Goal: Information Seeking & Learning: Compare options

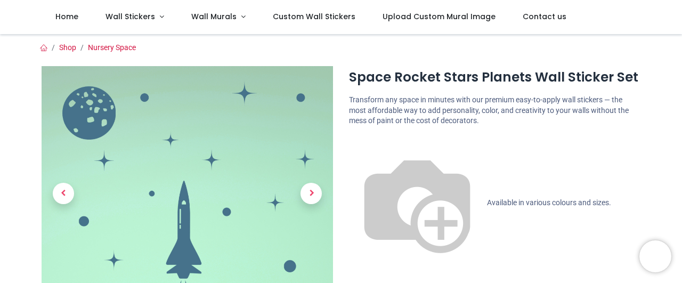
scroll to position [239, 0]
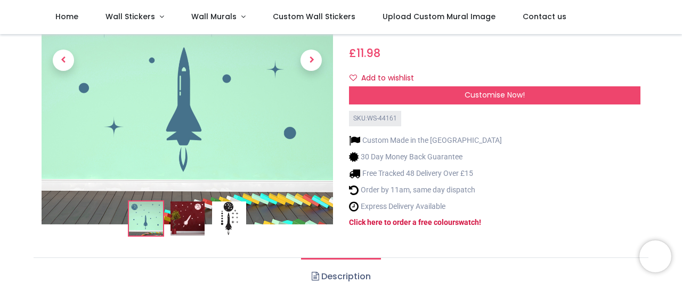
click at [231, 201] on img at bounding box center [229, 218] width 34 height 34
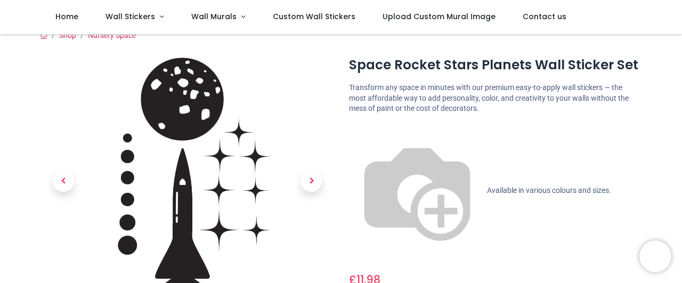
scroll to position [0, 0]
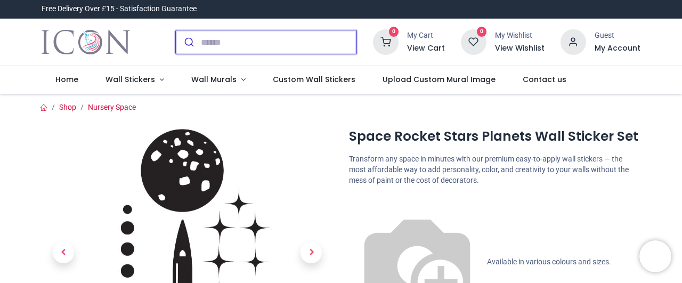
click at [264, 48] on input "search" at bounding box center [279, 41] width 156 height 23
click at [259, 37] on input "search" at bounding box center [279, 41] width 156 height 23
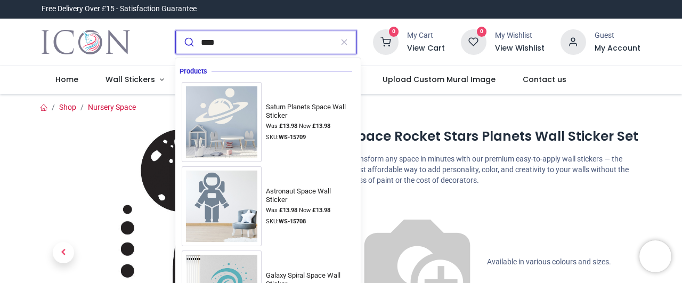
type input "*****"
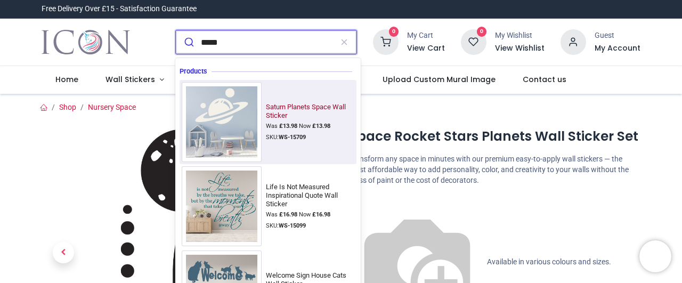
click at [248, 122] on img at bounding box center [222, 122] width 80 height 80
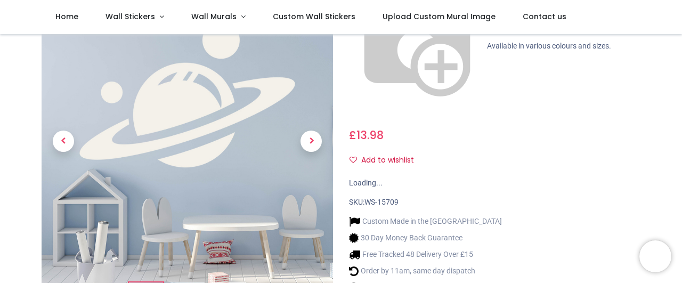
scroll to position [179, 0]
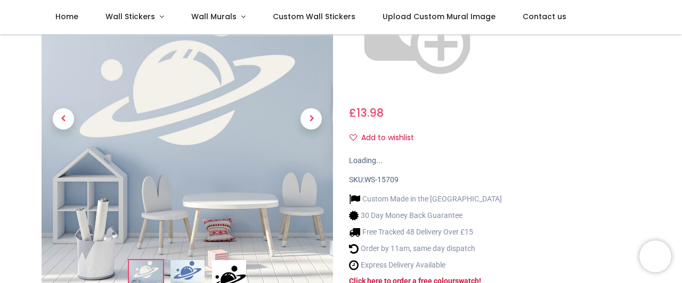
click at [233, 260] on img at bounding box center [229, 277] width 34 height 34
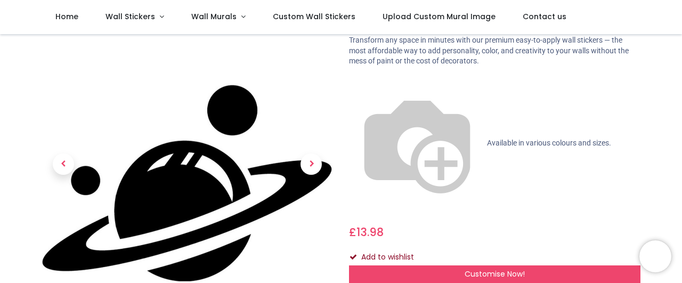
scroll to position [0, 0]
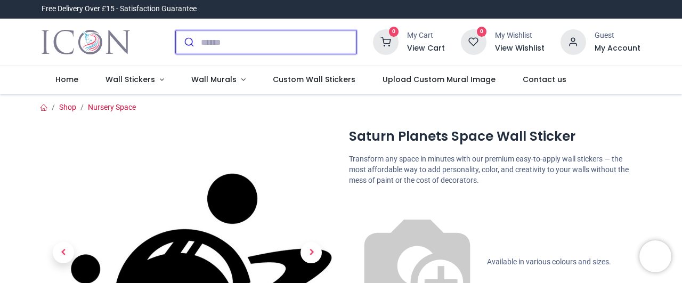
click at [250, 43] on input "search" at bounding box center [279, 41] width 156 height 23
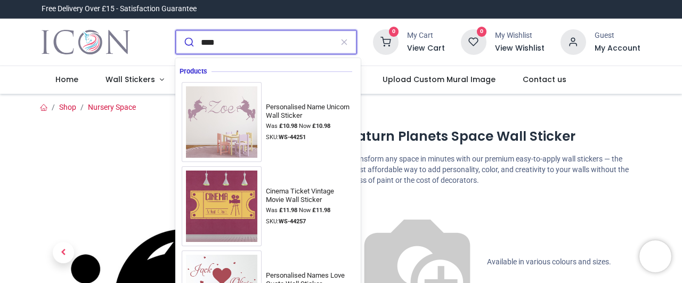
type input "*****"
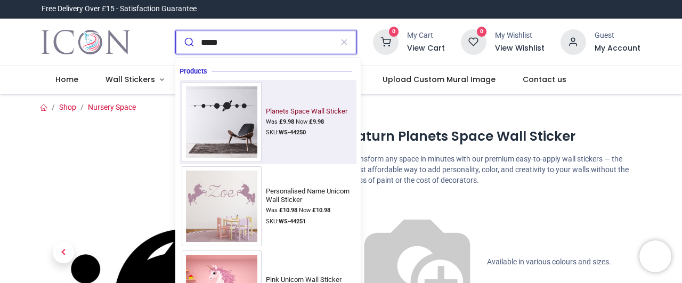
click at [245, 110] on img at bounding box center [222, 122] width 80 height 80
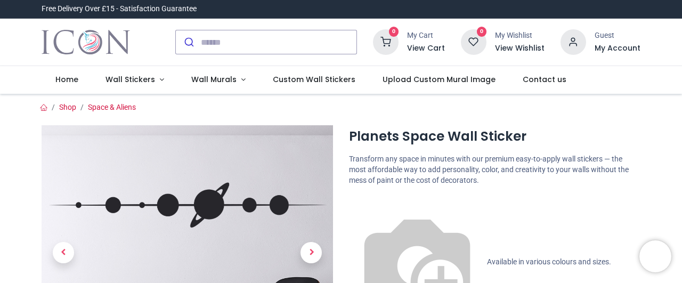
scroll to position [179, 0]
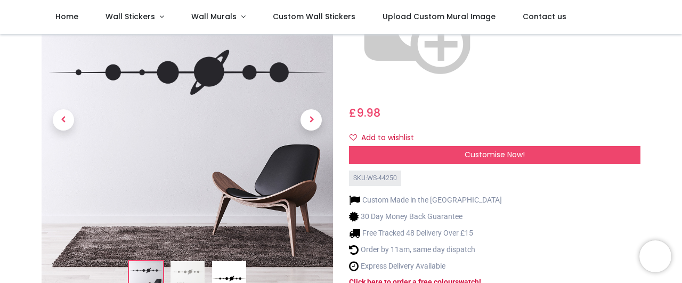
click at [234, 261] on img at bounding box center [229, 278] width 34 height 34
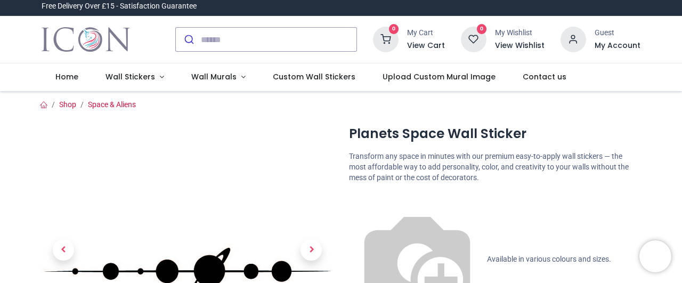
scroll to position [0, 0]
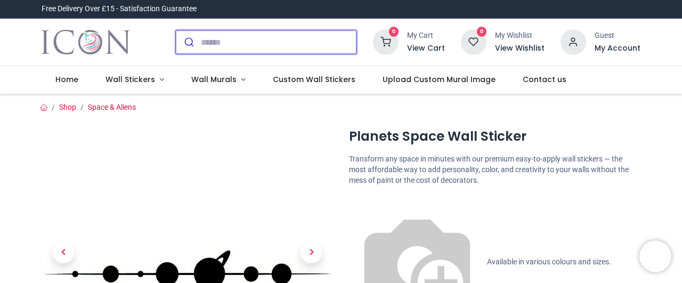
click at [217, 41] on input "search" at bounding box center [279, 41] width 156 height 23
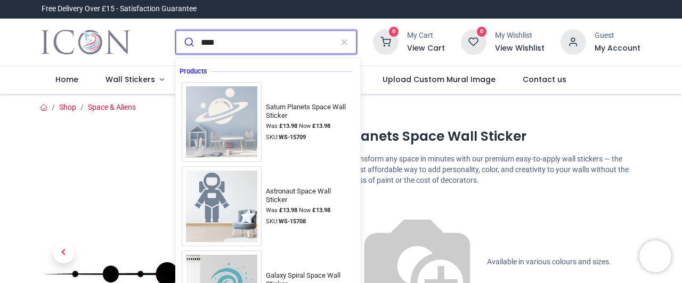
type input "*****"
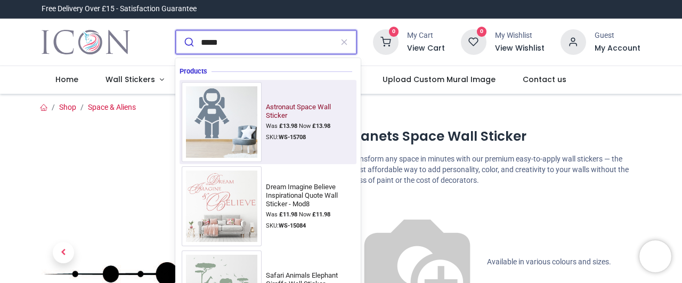
click at [229, 117] on img at bounding box center [222, 122] width 80 height 80
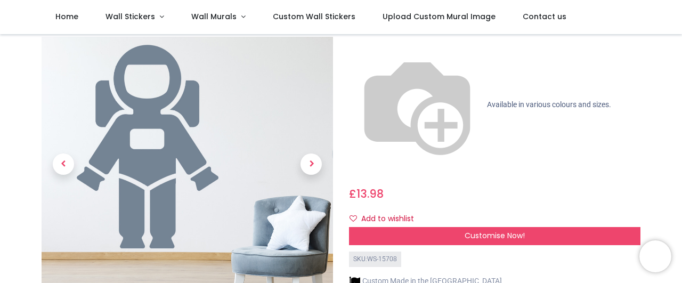
scroll to position [119, 0]
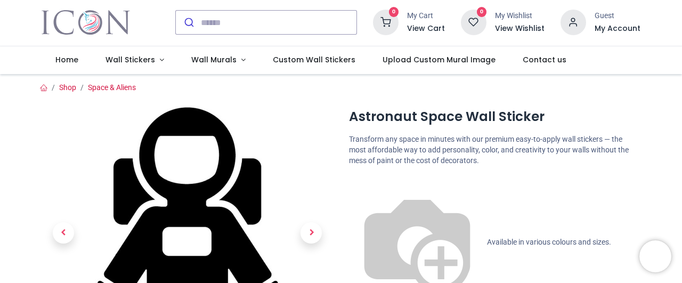
scroll to position [0, 0]
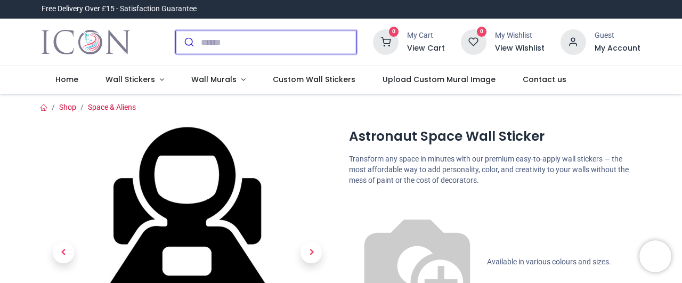
click at [271, 45] on input "search" at bounding box center [279, 41] width 156 height 23
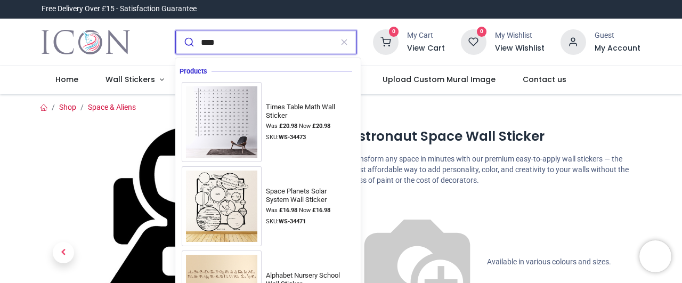
type input "*****"
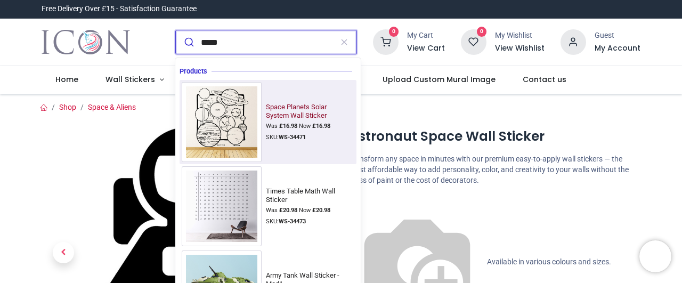
click at [248, 120] on img at bounding box center [222, 122] width 80 height 80
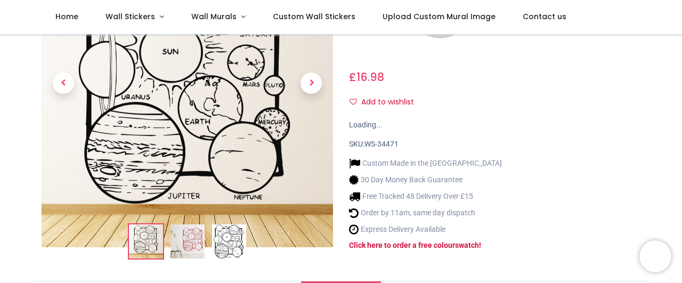
scroll to position [239, 0]
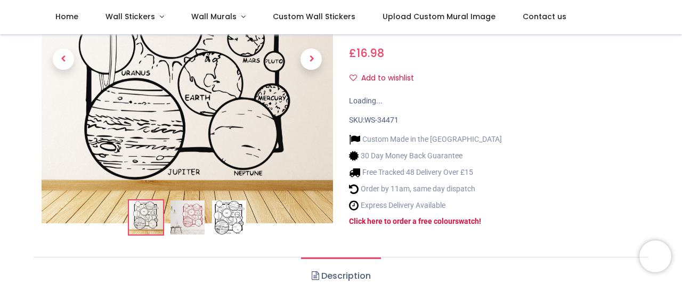
click at [231, 200] on img at bounding box center [229, 217] width 34 height 34
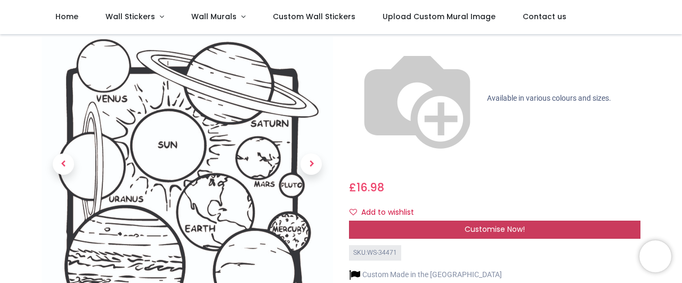
scroll to position [0, 0]
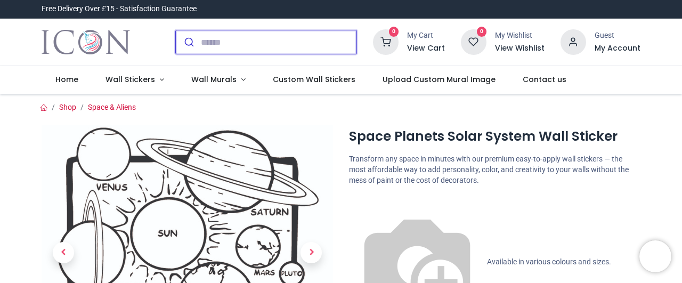
click at [270, 39] on input "search" at bounding box center [279, 41] width 156 height 23
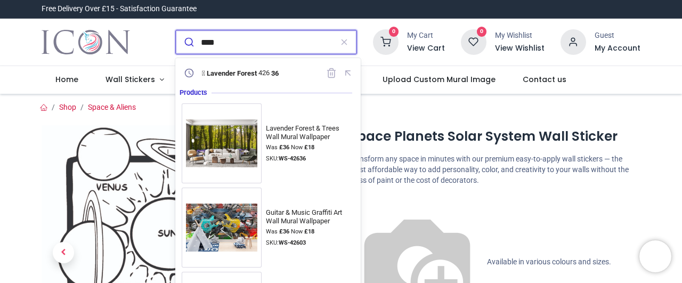
type input "*****"
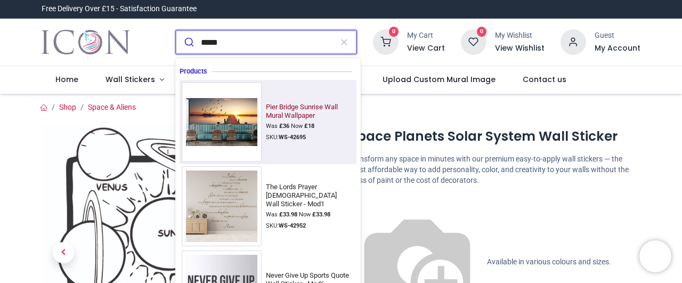
click at [231, 134] on img at bounding box center [222, 122] width 80 height 56
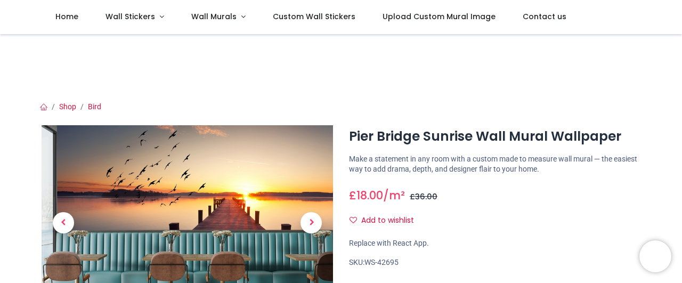
scroll to position [119, 0]
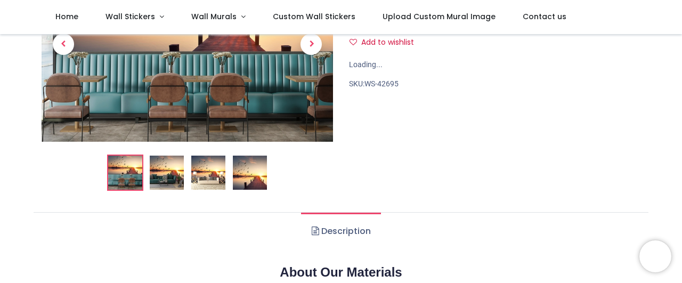
click at [243, 180] on img at bounding box center [250, 173] width 34 height 34
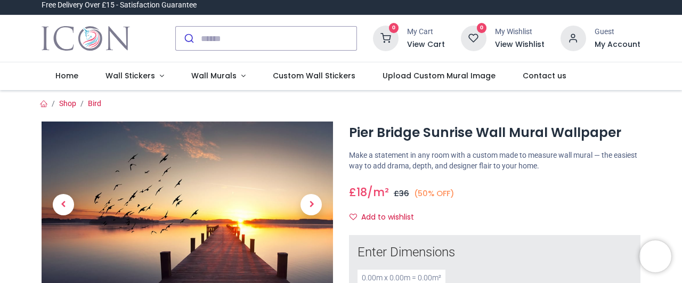
scroll to position [0, 0]
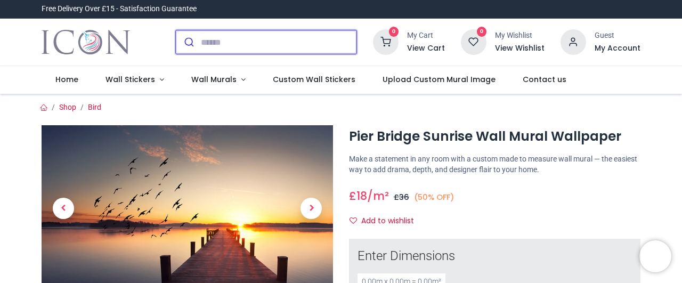
click at [252, 39] on input "search" at bounding box center [279, 41] width 156 height 23
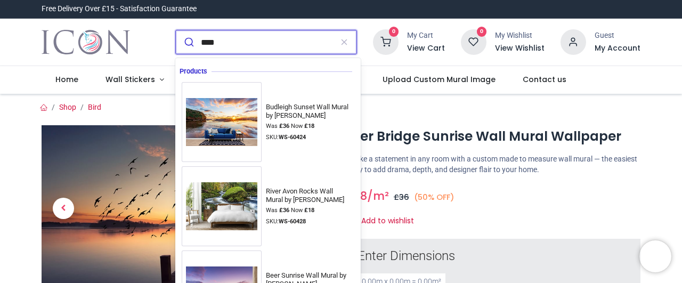
type input "*****"
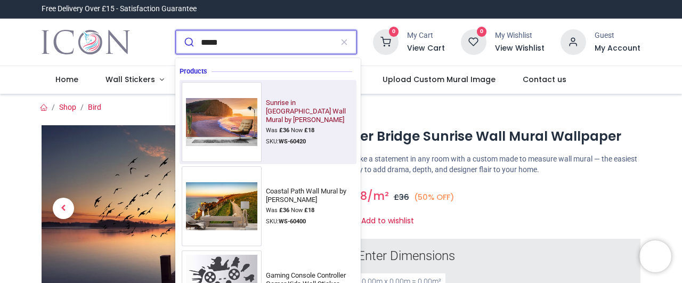
click at [247, 132] on img at bounding box center [222, 122] width 80 height 56
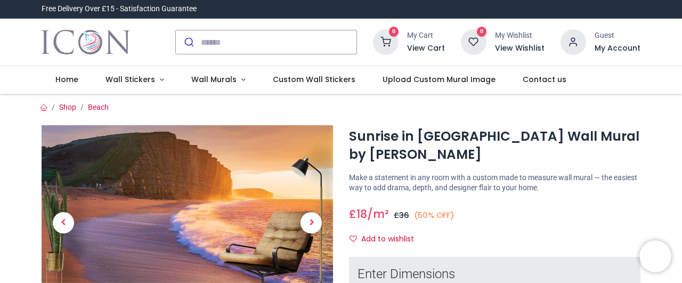
scroll to position [60, 0]
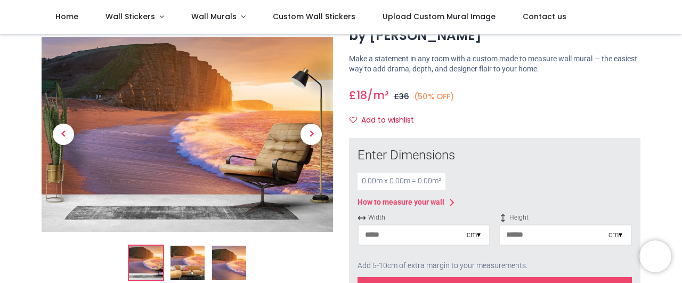
click at [229, 260] on img at bounding box center [229, 263] width 34 height 34
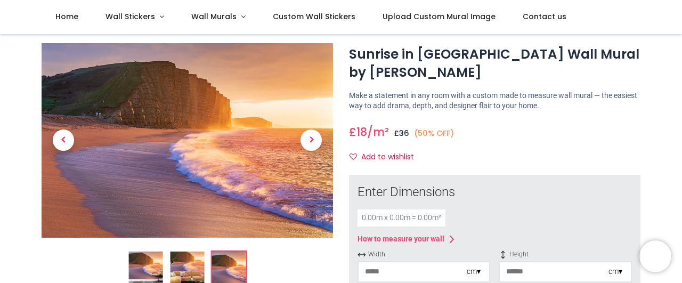
scroll to position [0, 0]
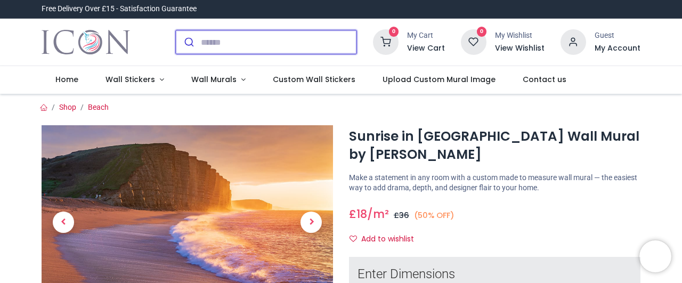
click at [227, 45] on input "search" at bounding box center [279, 41] width 156 height 23
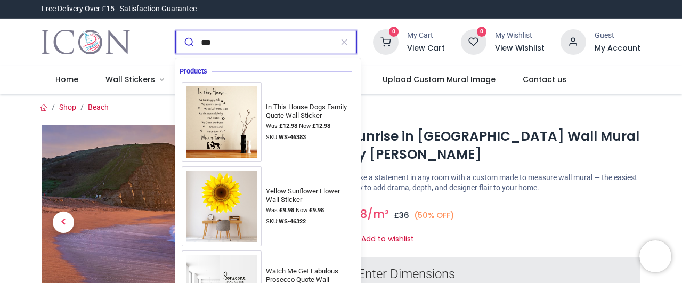
type input "****"
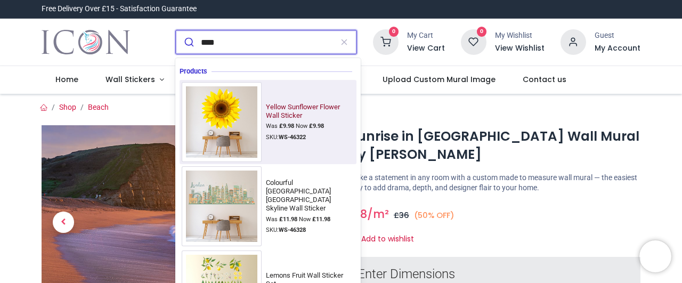
click at [214, 128] on img at bounding box center [222, 122] width 80 height 80
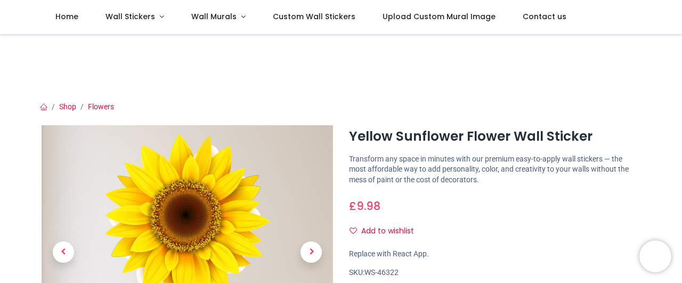
scroll to position [239, 0]
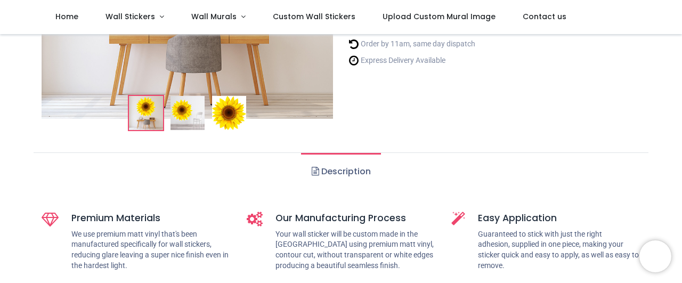
click at [231, 115] on img at bounding box center [229, 113] width 34 height 34
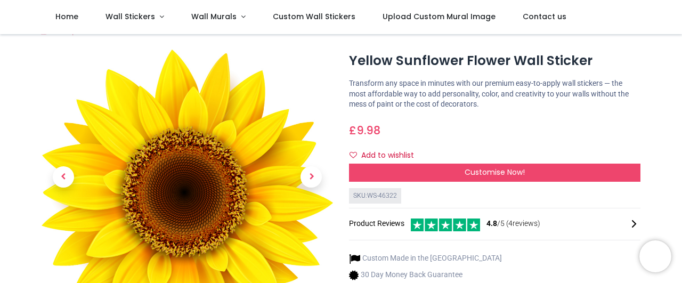
scroll to position [0, 0]
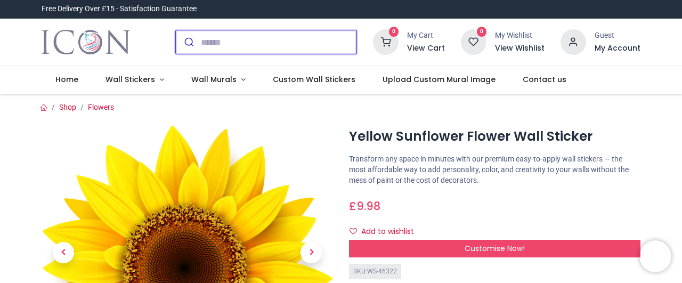
click at [264, 37] on input "search" at bounding box center [279, 41] width 156 height 23
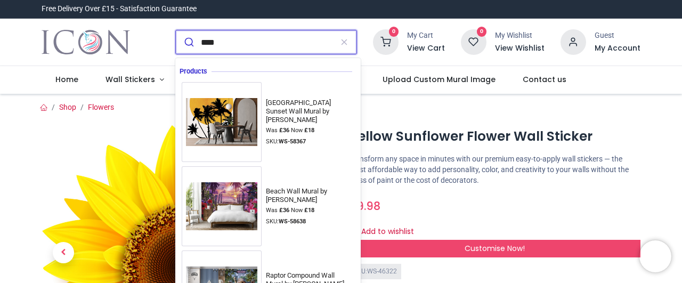
type input "*****"
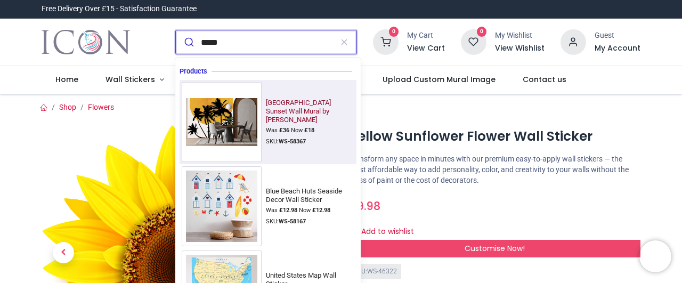
click at [234, 118] on img at bounding box center [222, 122] width 80 height 56
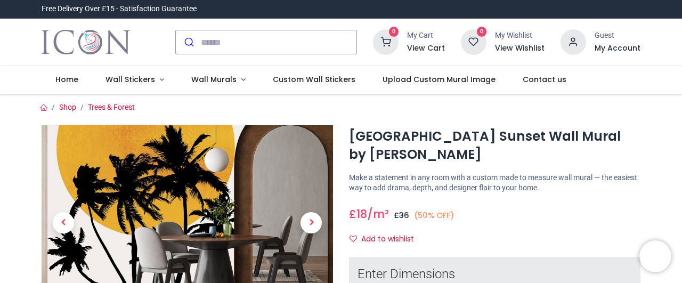
scroll to position [60, 0]
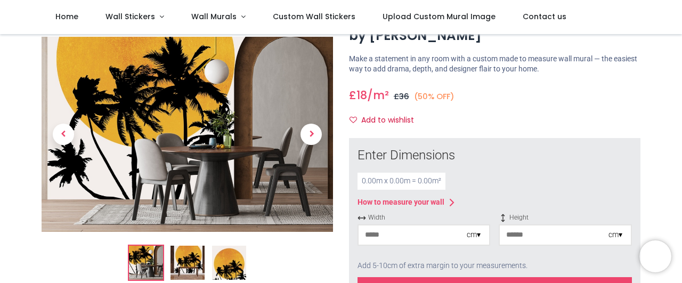
click at [230, 261] on img at bounding box center [229, 263] width 34 height 34
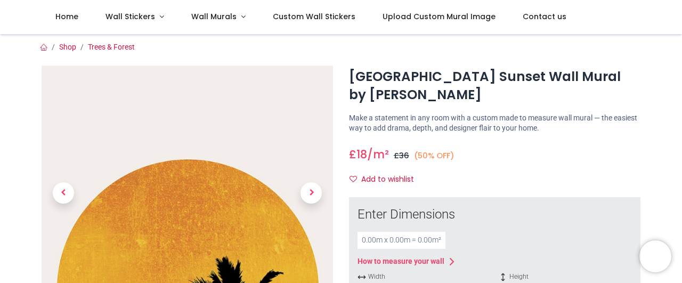
scroll to position [0, 0]
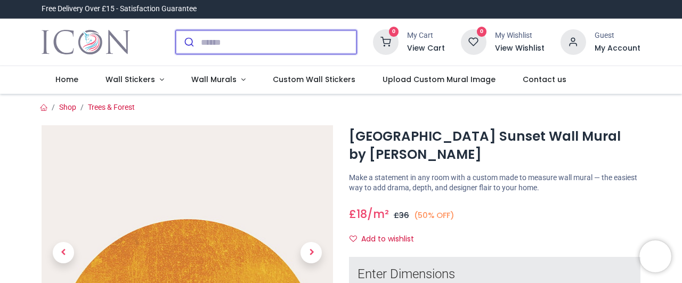
click at [296, 49] on input "search" at bounding box center [279, 41] width 156 height 23
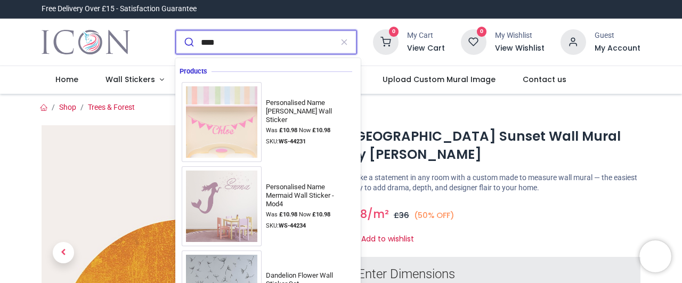
type input "*****"
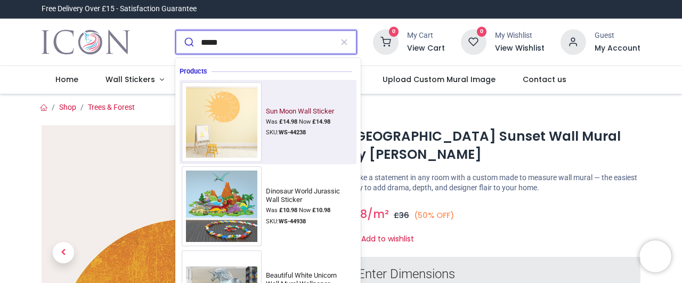
click at [228, 111] on img at bounding box center [222, 122] width 80 height 80
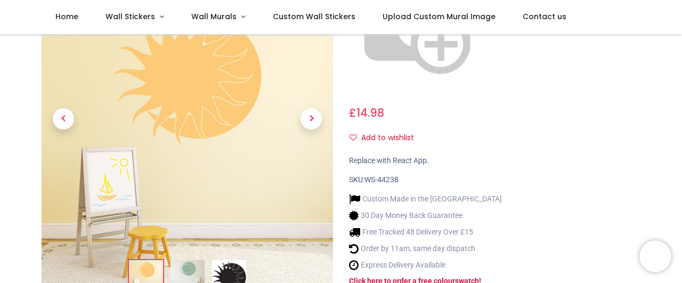
scroll to position [239, 0]
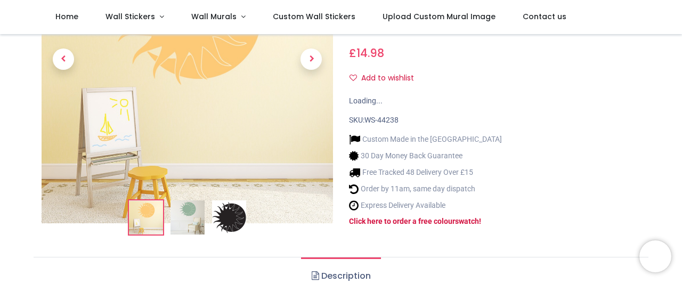
click at [226, 200] on img at bounding box center [229, 217] width 34 height 34
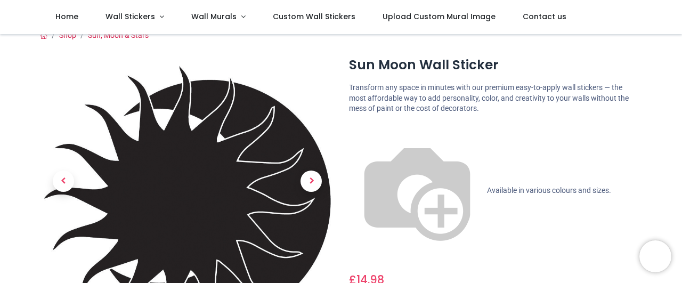
scroll to position [0, 0]
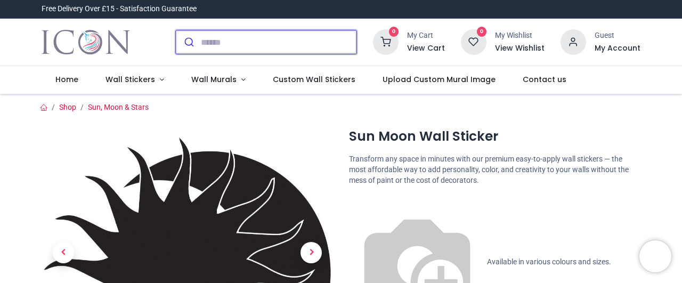
click at [256, 52] on input "search" at bounding box center [279, 41] width 156 height 23
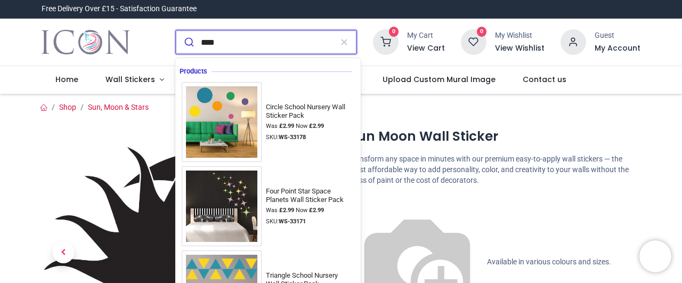
type input "*****"
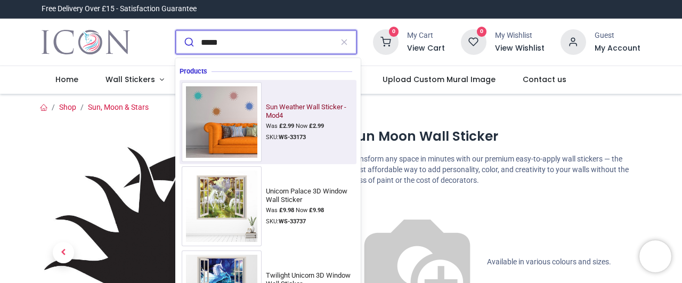
click at [228, 124] on img at bounding box center [222, 122] width 80 height 80
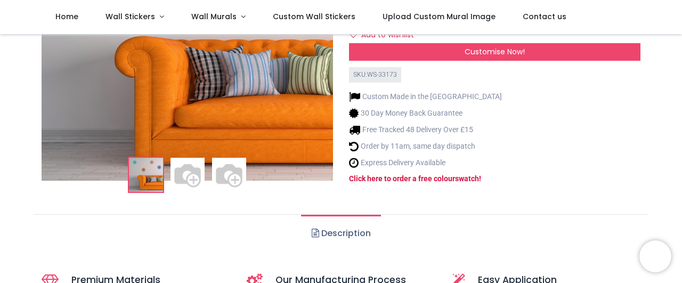
scroll to position [239, 0]
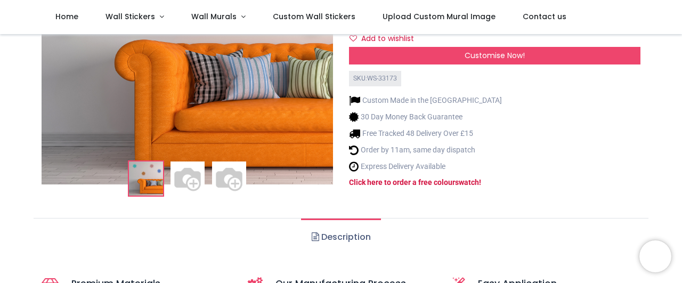
click at [226, 161] on img at bounding box center [229, 178] width 34 height 34
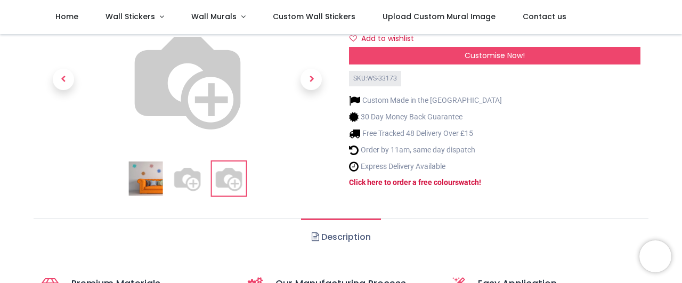
click at [189, 161] on img at bounding box center [187, 178] width 34 height 34
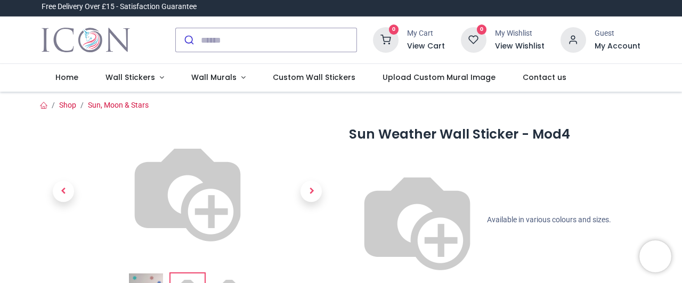
scroll to position [0, 0]
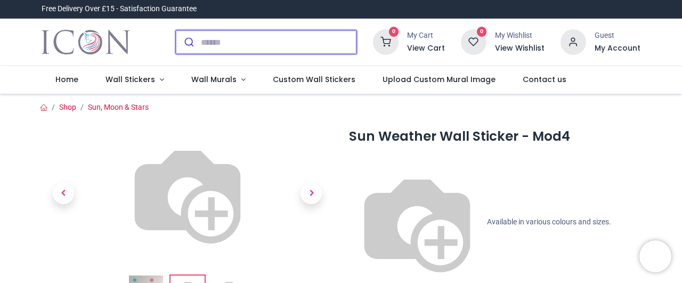
click at [255, 39] on input "search" at bounding box center [279, 41] width 156 height 23
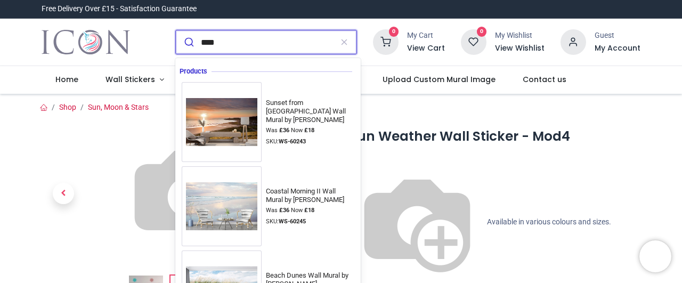
type input "*****"
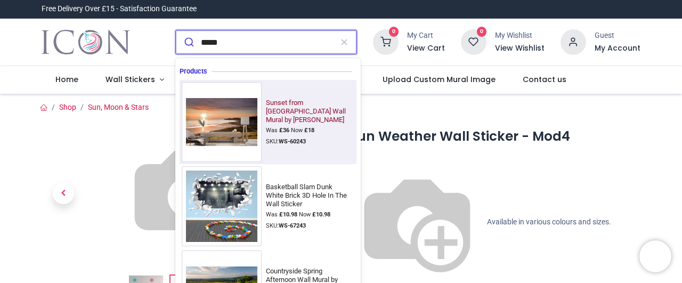
click at [243, 125] on img at bounding box center [222, 122] width 80 height 56
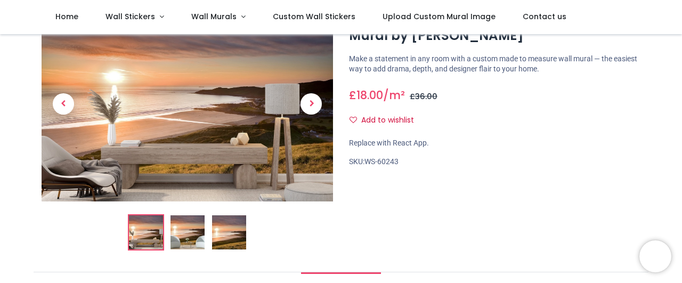
scroll to position [179, 0]
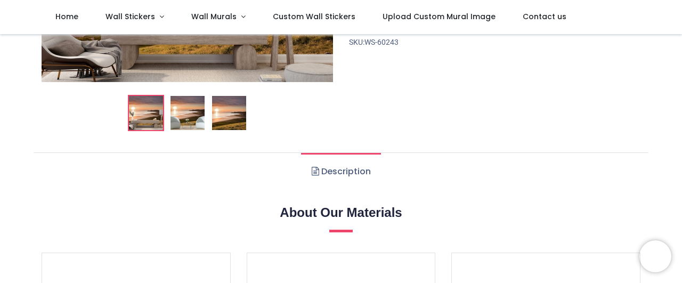
click at [227, 112] on img at bounding box center [229, 113] width 34 height 34
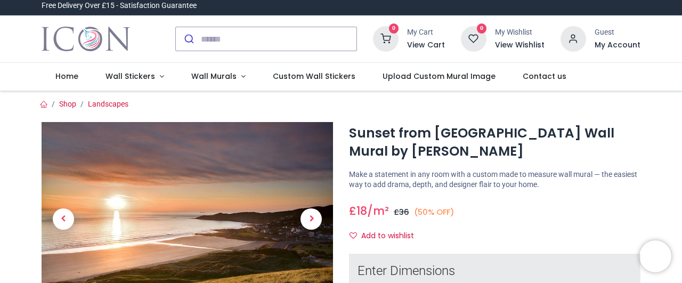
scroll to position [0, 0]
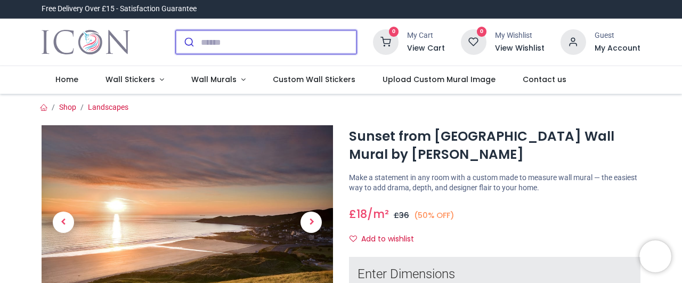
click at [272, 44] on input "search" at bounding box center [279, 41] width 156 height 23
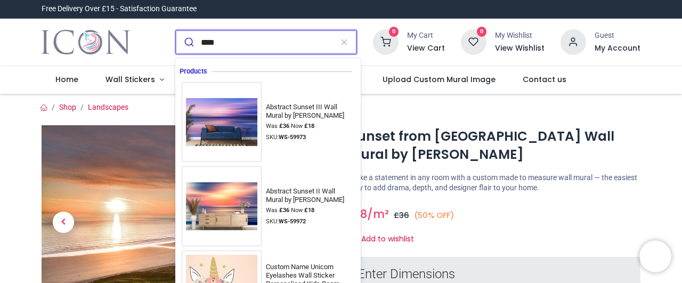
type input "*****"
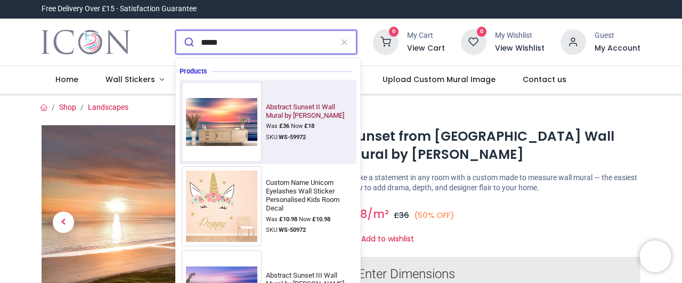
click at [235, 123] on img at bounding box center [222, 122] width 80 height 56
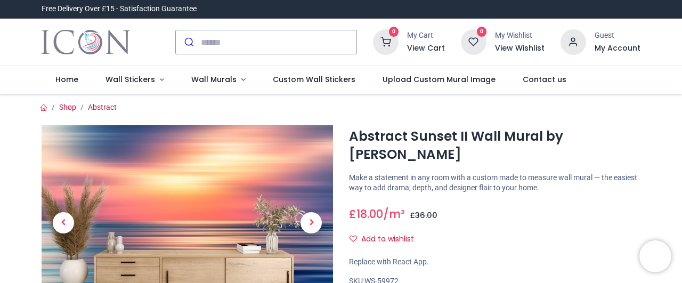
scroll to position [119, 0]
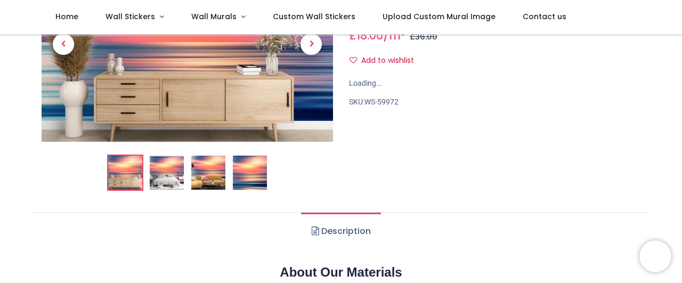
click at [249, 173] on img at bounding box center [250, 173] width 34 height 34
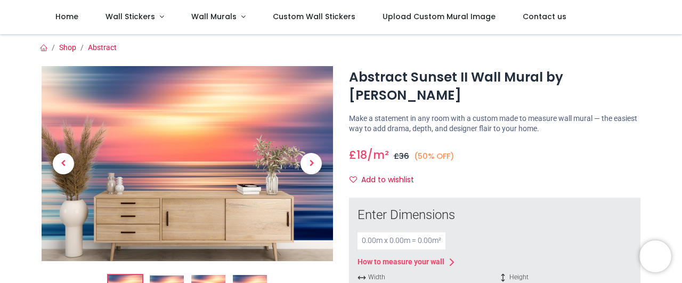
scroll to position [60, 0]
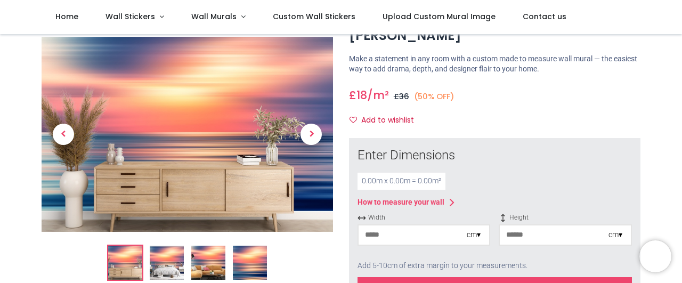
click at [253, 258] on img at bounding box center [250, 263] width 34 height 34
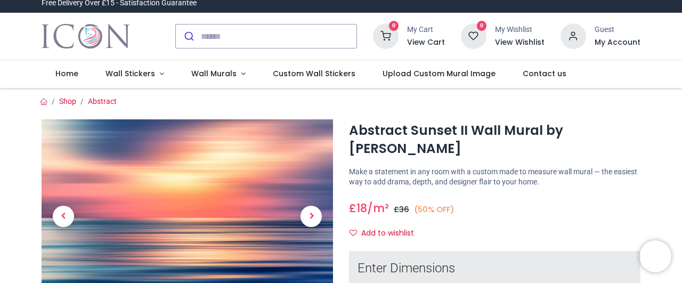
scroll to position [0, 0]
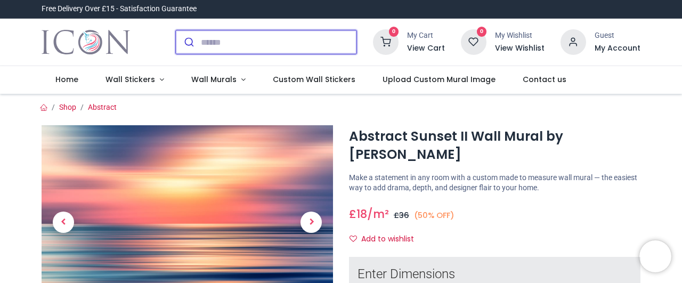
click at [246, 48] on input "search" at bounding box center [279, 41] width 156 height 23
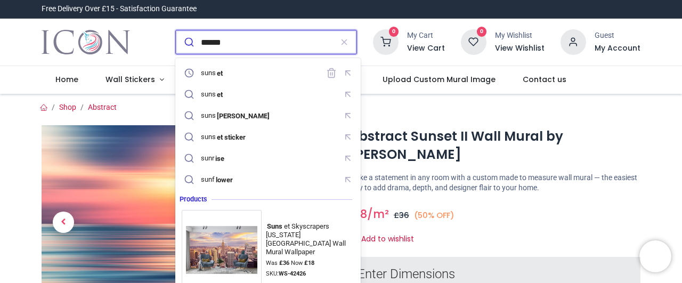
type input "******"
click at [176, 30] on button "submit" at bounding box center [188, 41] width 25 height 23
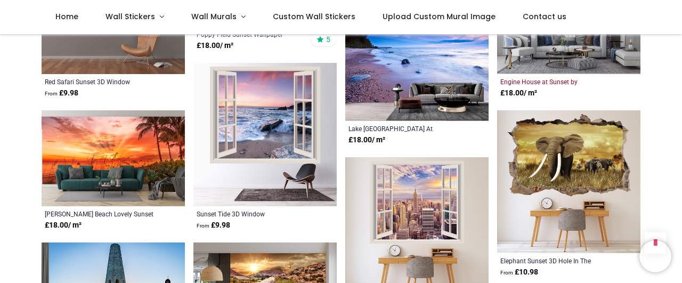
scroll to position [835, 0]
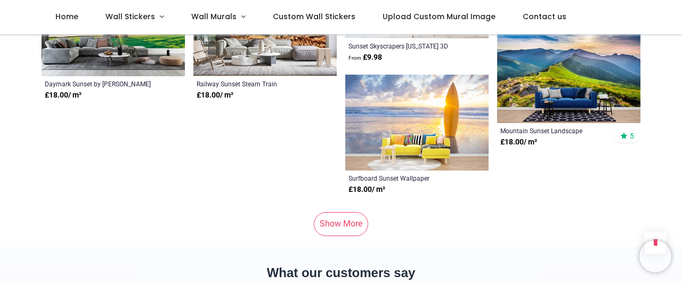
scroll to position [1074, 0]
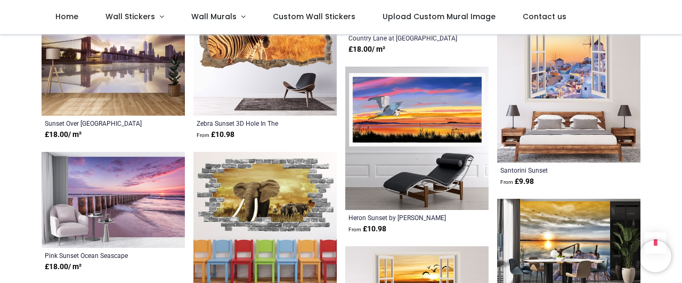
scroll to position [1492, 0]
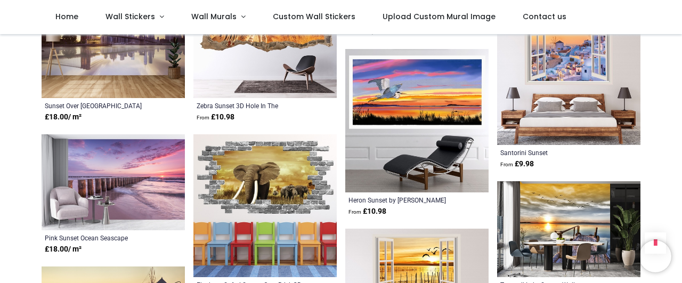
click at [148, 182] on img at bounding box center [113, 182] width 143 height 96
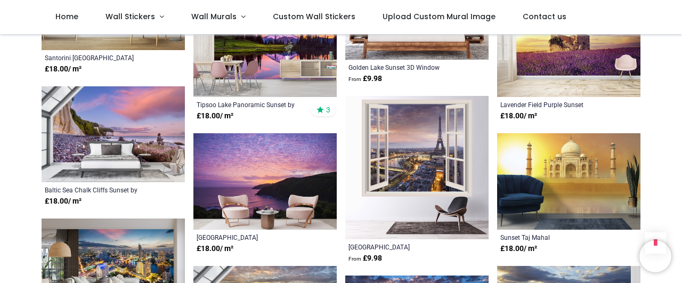
scroll to position [1790, 0]
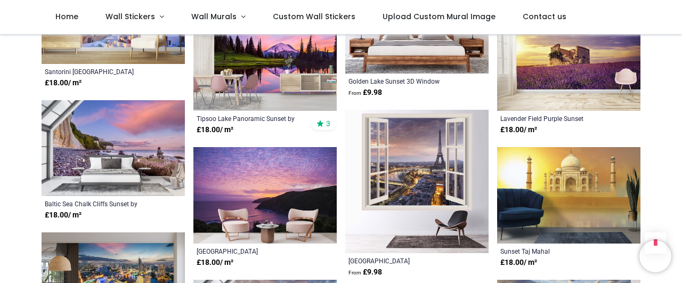
click at [128, 137] on img at bounding box center [113, 148] width 143 height 96
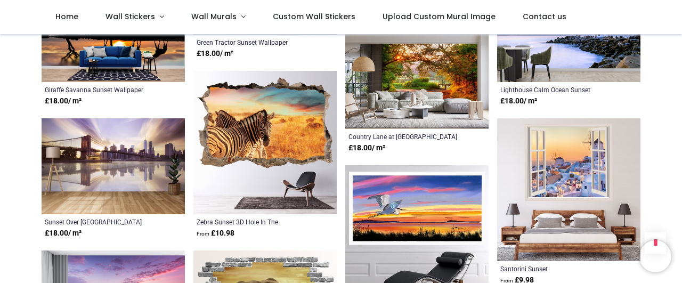
scroll to position [1372, 0]
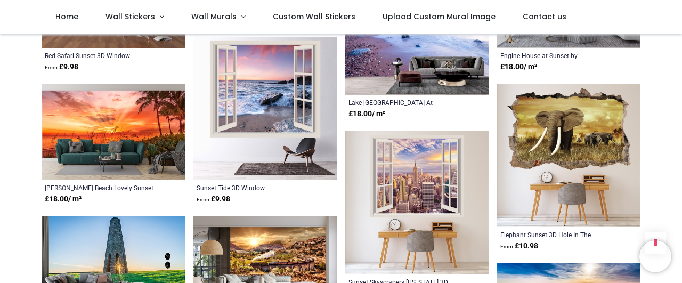
scroll to position [776, 0]
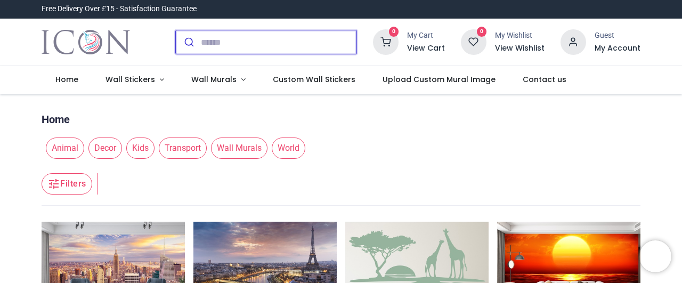
click at [218, 38] on input "search" at bounding box center [279, 41] width 156 height 23
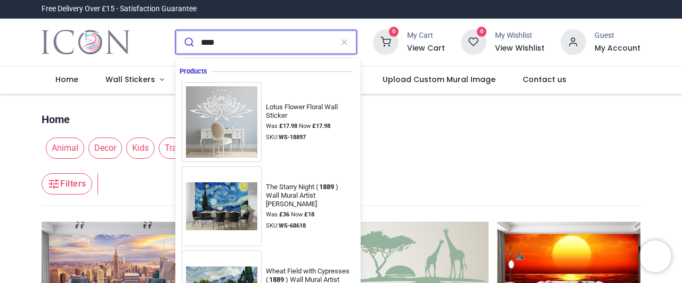
type input "*****"
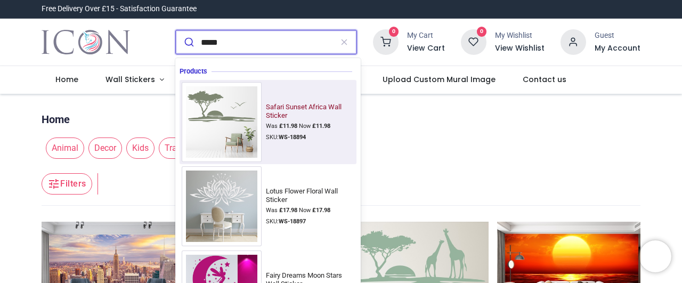
click at [222, 120] on img at bounding box center [222, 122] width 80 height 80
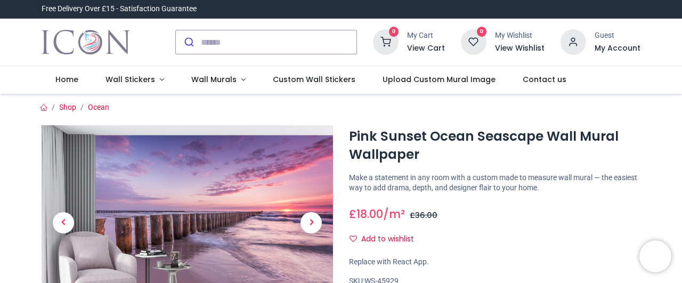
scroll to position [60, 0]
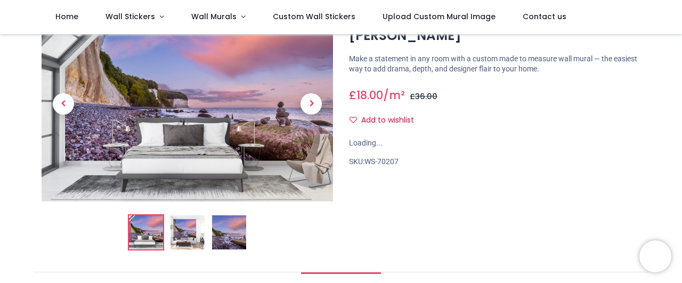
scroll to position [119, 0]
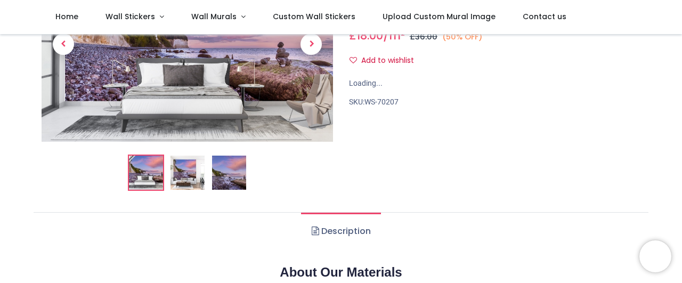
click at [230, 171] on img at bounding box center [229, 173] width 34 height 34
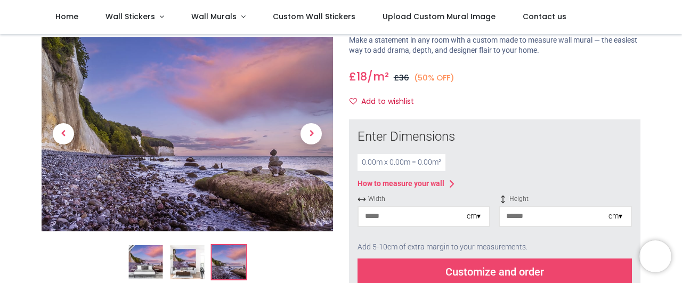
scroll to position [60, 0]
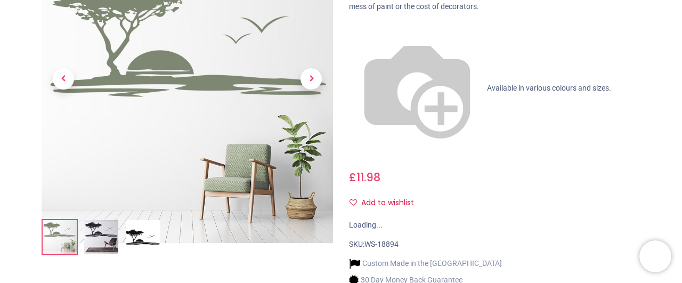
scroll to position [239, 0]
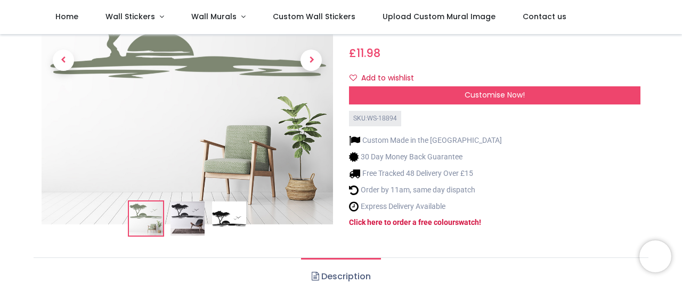
click at [229, 201] on img at bounding box center [229, 218] width 34 height 34
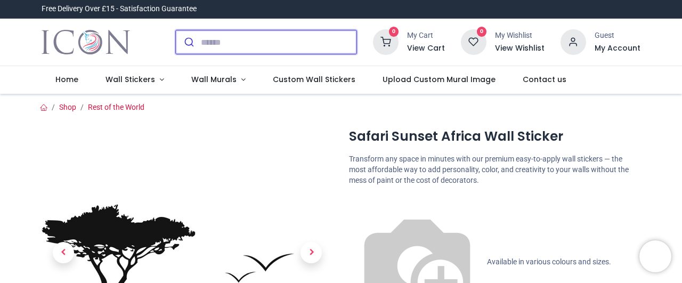
click at [282, 41] on input "search" at bounding box center [279, 41] width 156 height 23
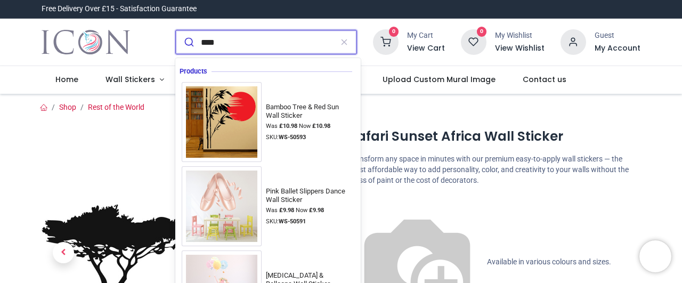
type input "*****"
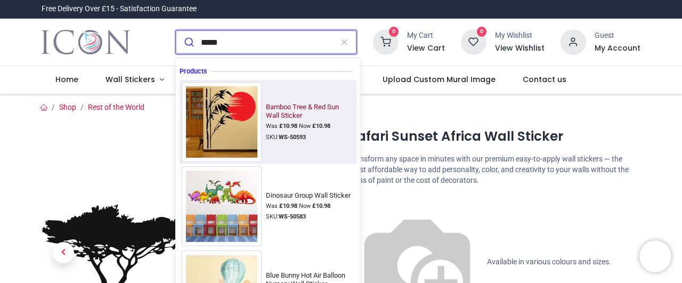
click at [230, 127] on img at bounding box center [222, 122] width 80 height 80
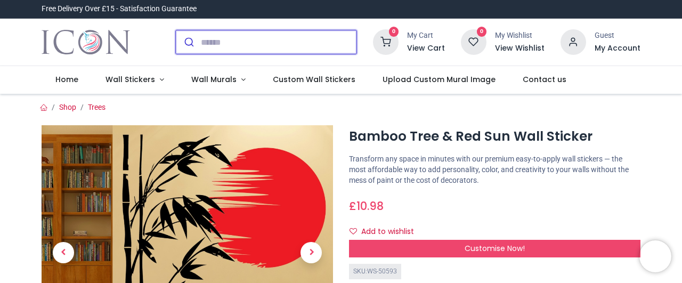
click at [243, 45] on input "search" at bounding box center [279, 41] width 156 height 23
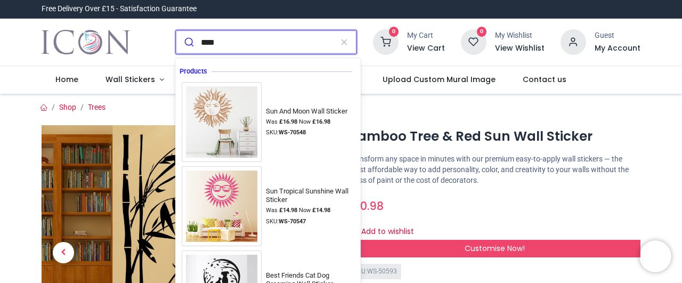
type input "*****"
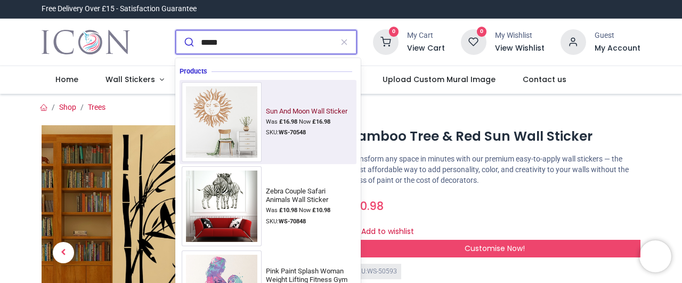
click at [202, 123] on img at bounding box center [222, 122] width 80 height 80
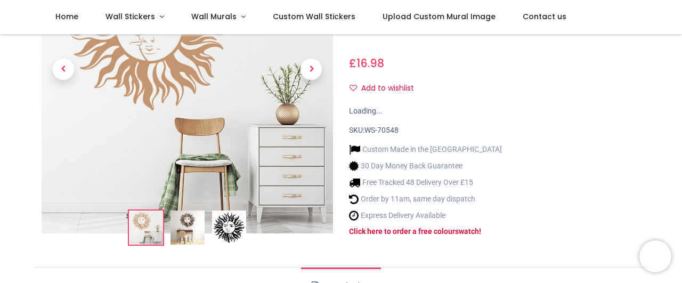
scroll to position [239, 0]
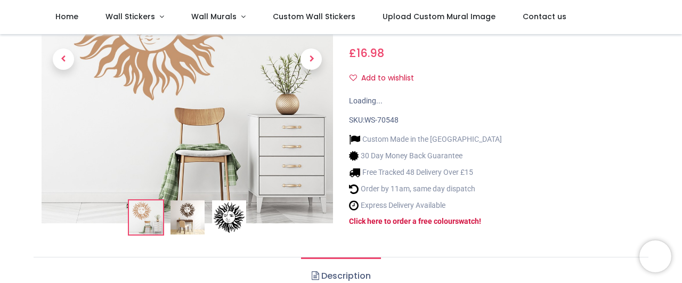
click at [224, 200] on img at bounding box center [229, 217] width 34 height 34
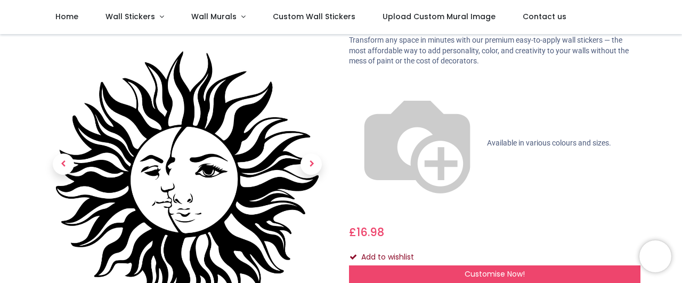
scroll to position [0, 0]
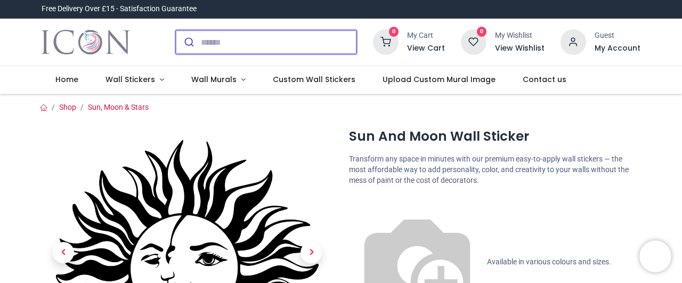
click at [266, 40] on input "search" at bounding box center [279, 41] width 156 height 23
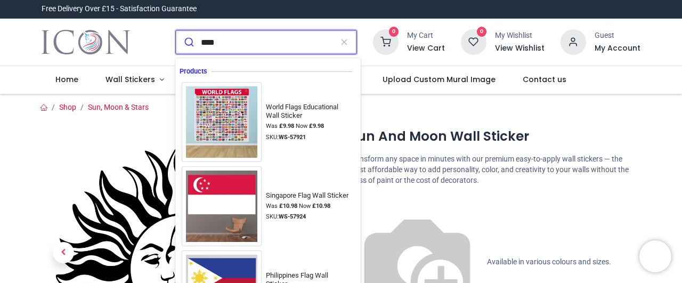
type input "*****"
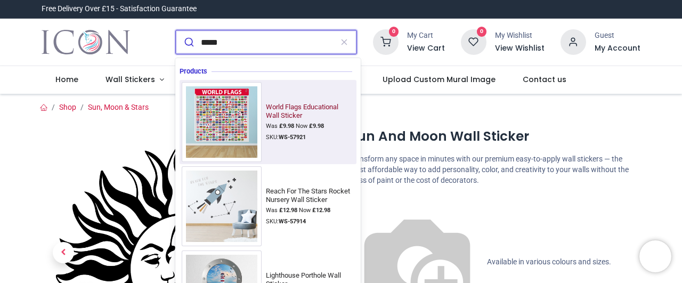
click at [222, 127] on img at bounding box center [222, 122] width 80 height 80
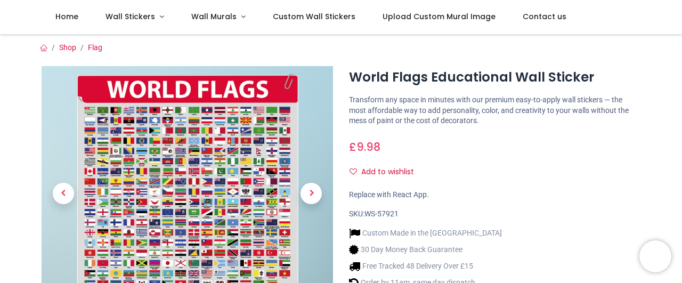
scroll to position [239, 0]
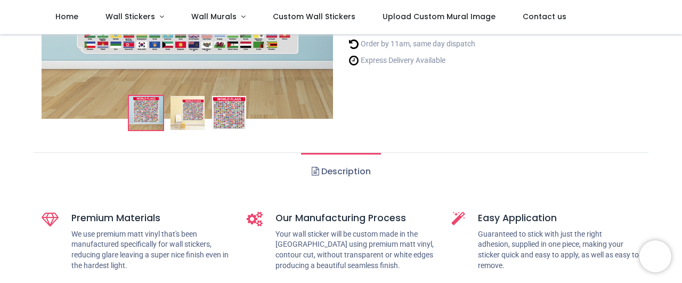
click at [230, 117] on img at bounding box center [229, 113] width 34 height 34
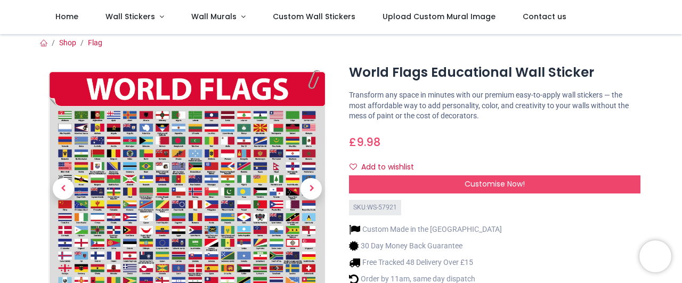
scroll to position [0, 0]
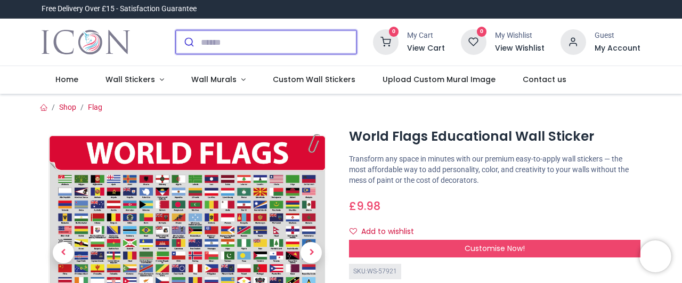
click at [281, 43] on input "search" at bounding box center [279, 41] width 156 height 23
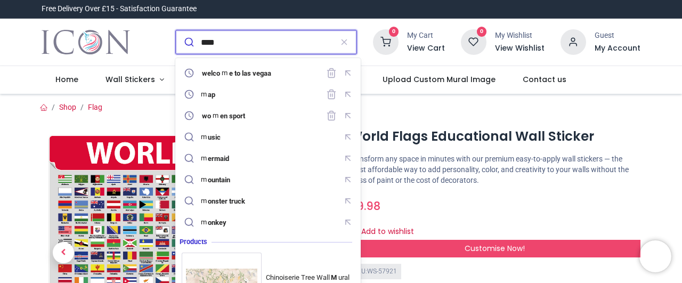
type input "****"
click at [176, 30] on button "submit" at bounding box center [188, 41] width 25 height 23
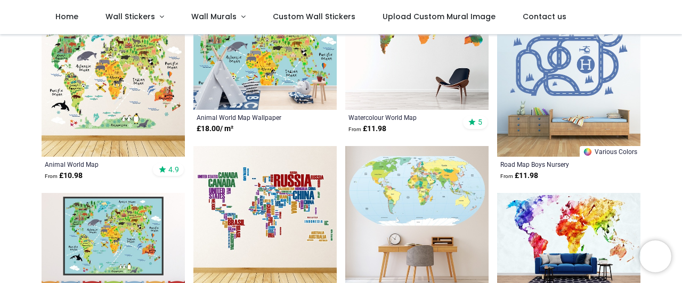
scroll to position [358, 0]
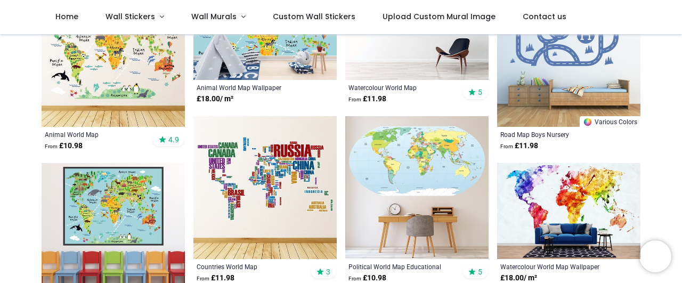
click at [258, 167] on img at bounding box center [264, 187] width 143 height 143
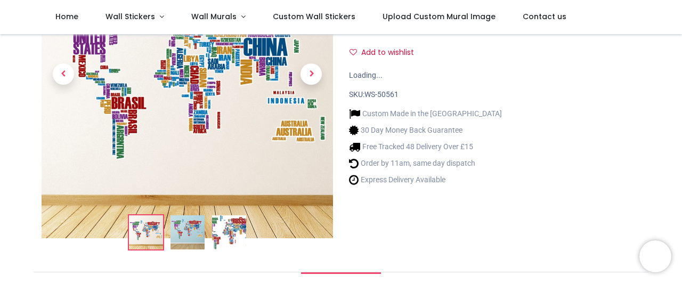
scroll to position [60, 0]
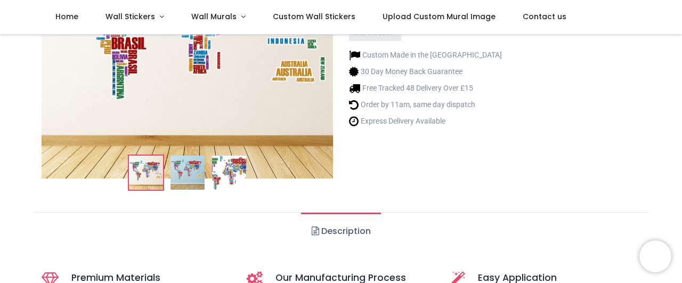
click at [227, 168] on img at bounding box center [229, 173] width 34 height 34
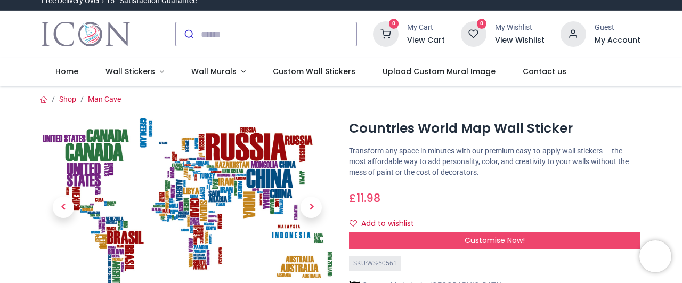
scroll to position [0, 0]
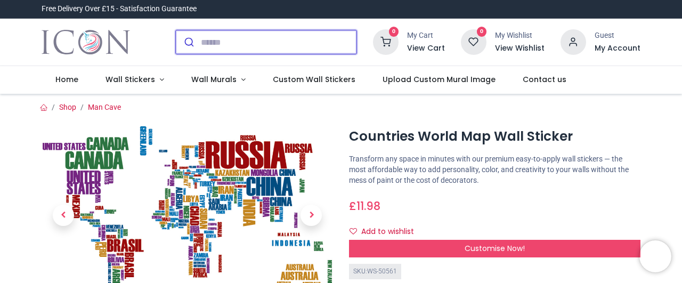
click at [269, 37] on input "search" at bounding box center [279, 41] width 156 height 23
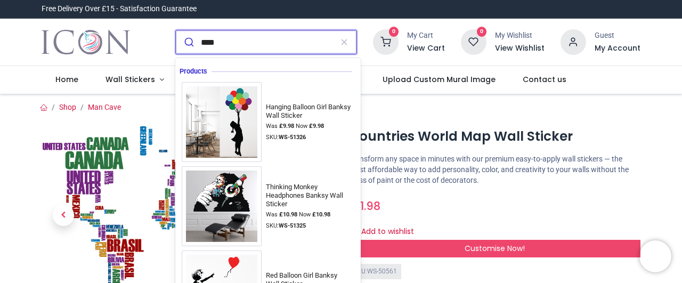
type input "*****"
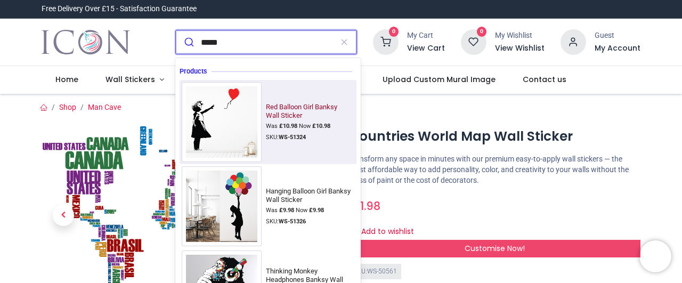
click at [237, 110] on img at bounding box center [222, 122] width 80 height 80
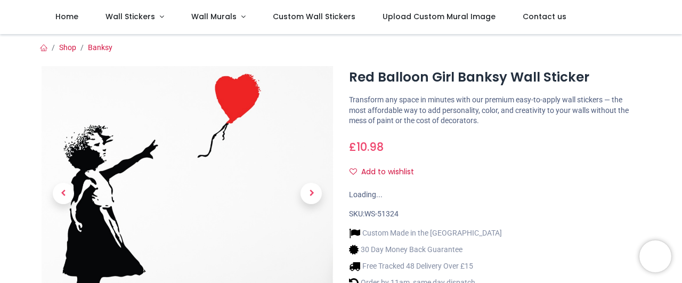
scroll to position [119, 0]
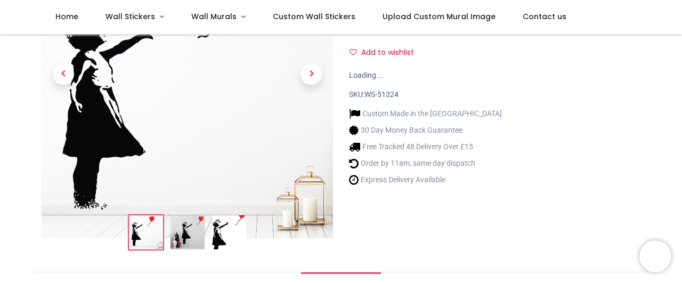
click at [224, 233] on img at bounding box center [229, 232] width 34 height 34
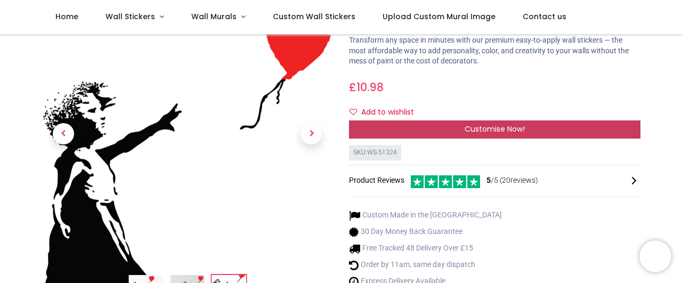
scroll to position [0, 0]
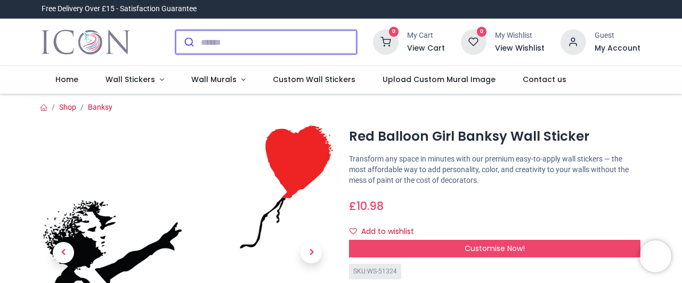
click at [262, 44] on input "search" at bounding box center [279, 41] width 156 height 23
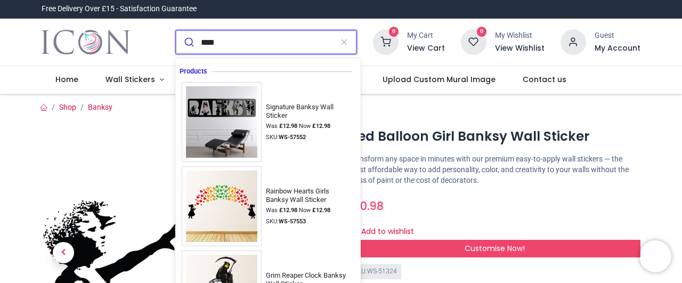
type input "*****"
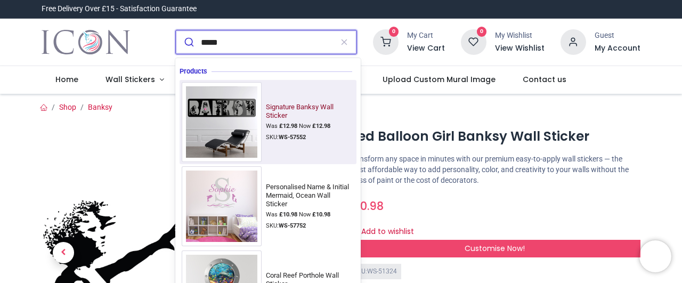
click at [245, 126] on img at bounding box center [222, 122] width 80 height 80
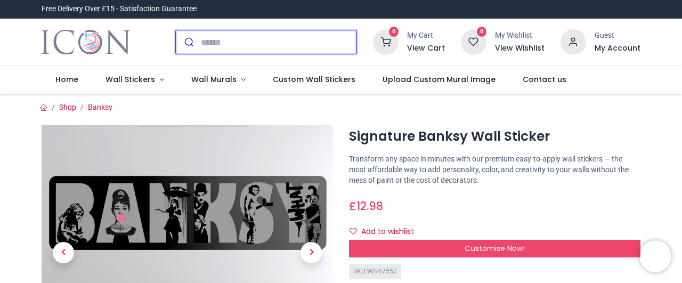
click at [250, 44] on input "search" at bounding box center [279, 41] width 156 height 23
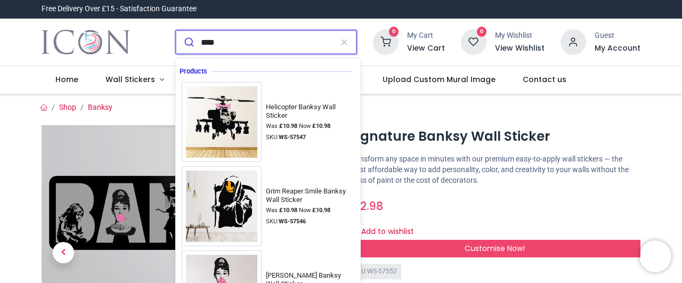
type input "*****"
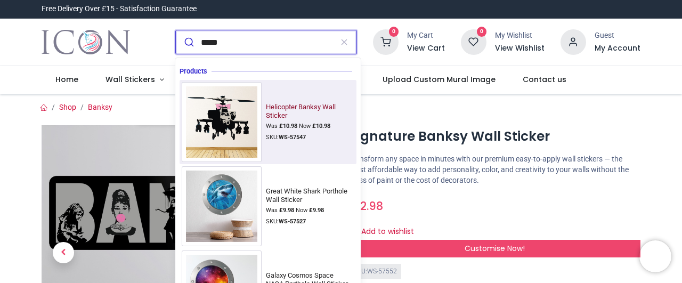
click at [236, 125] on img at bounding box center [222, 122] width 80 height 80
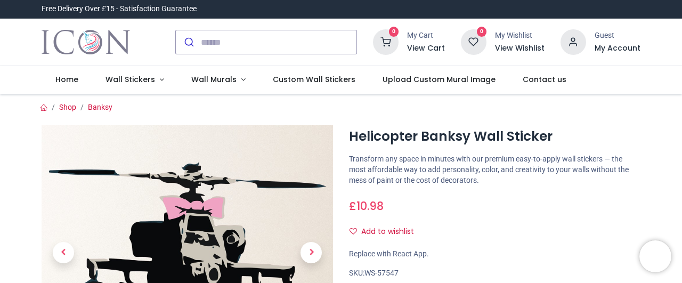
scroll to position [179, 0]
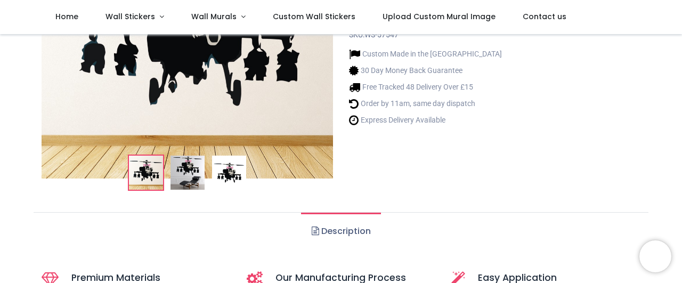
click at [243, 188] on img at bounding box center [229, 173] width 34 height 34
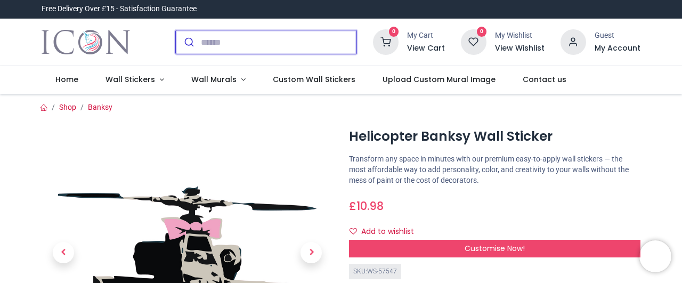
click at [259, 32] on input "search" at bounding box center [279, 41] width 156 height 23
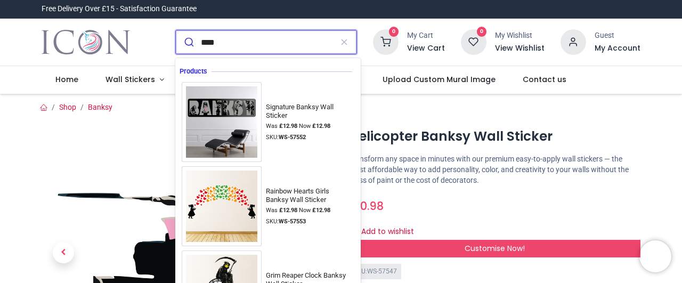
type input "*****"
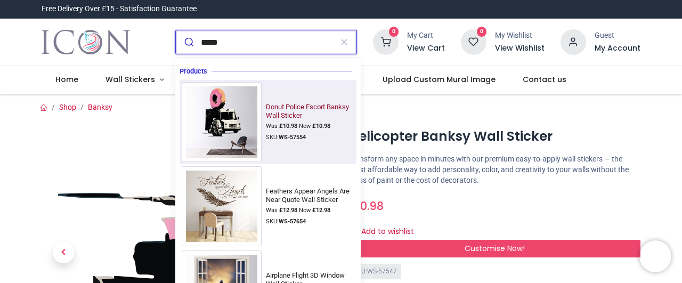
click at [217, 127] on img at bounding box center [222, 122] width 80 height 80
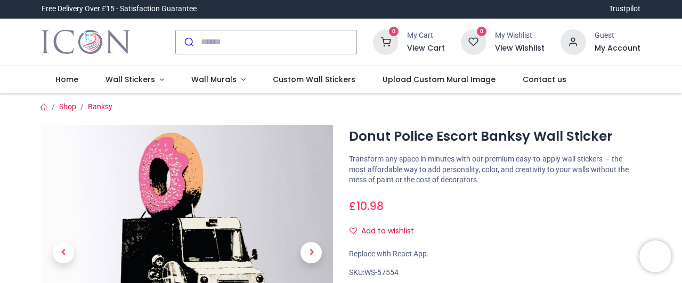
scroll to position [179, 0]
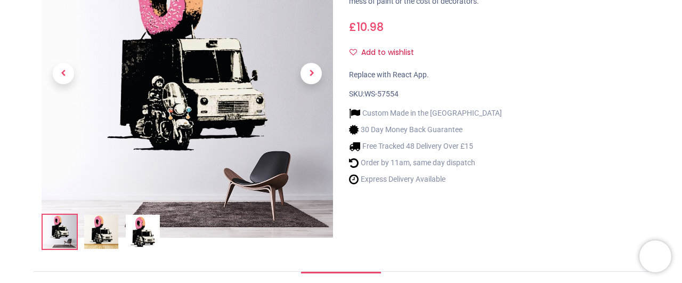
click at [77, 233] on img at bounding box center [60, 232] width 34 height 34
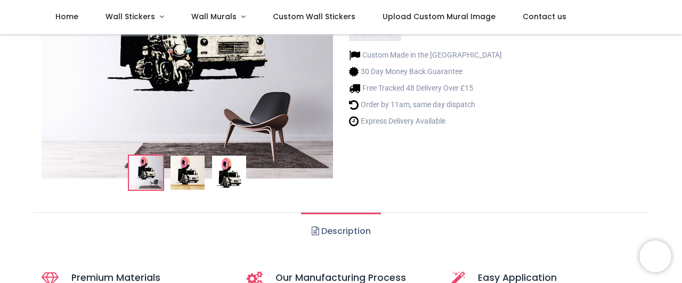
click at [234, 171] on img at bounding box center [229, 173] width 34 height 34
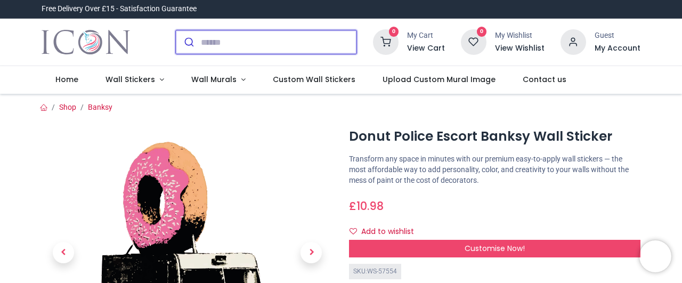
click at [251, 39] on input "search" at bounding box center [279, 41] width 156 height 23
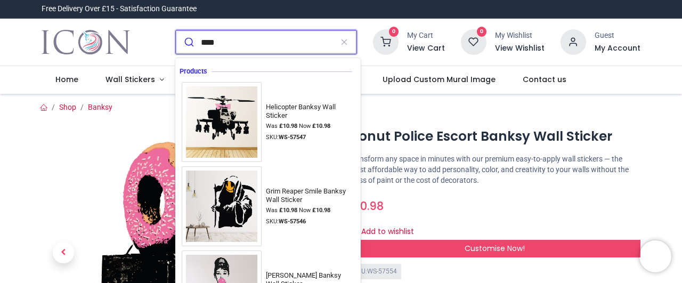
type input "*****"
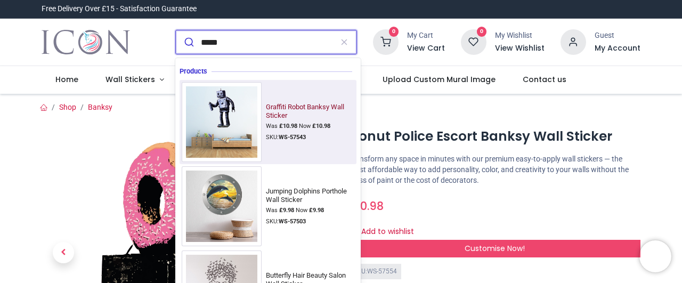
click at [232, 117] on img at bounding box center [222, 122] width 80 height 80
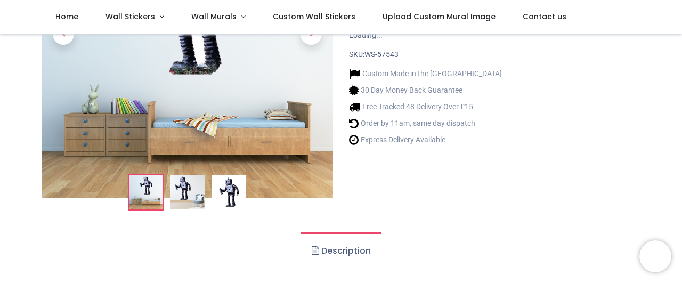
scroll to position [179, 0]
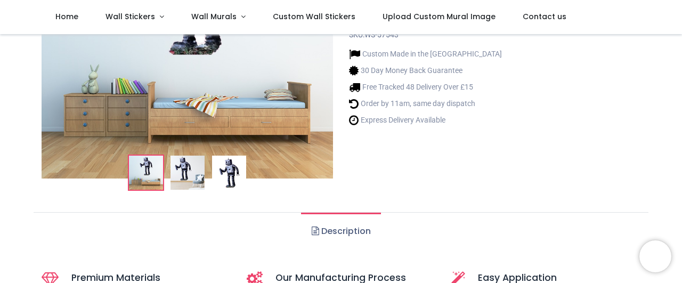
click at [225, 170] on img at bounding box center [229, 173] width 34 height 34
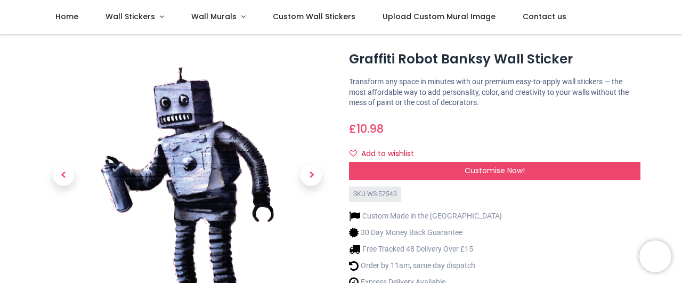
scroll to position [0, 0]
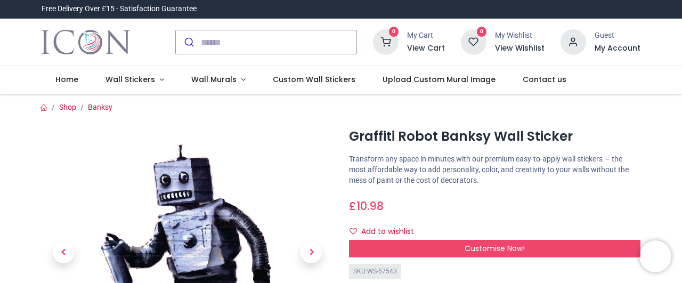
click at [276, 56] on div at bounding box center [266, 42] width 198 height 42
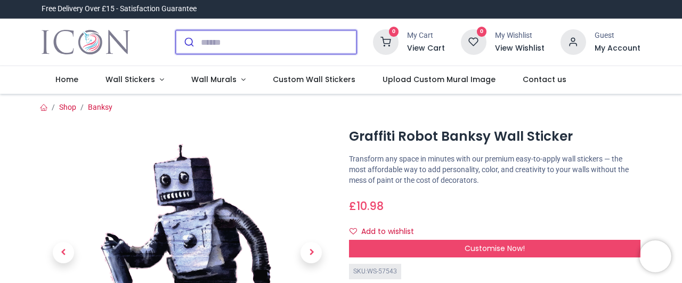
click at [274, 47] on input "search" at bounding box center [279, 41] width 156 height 23
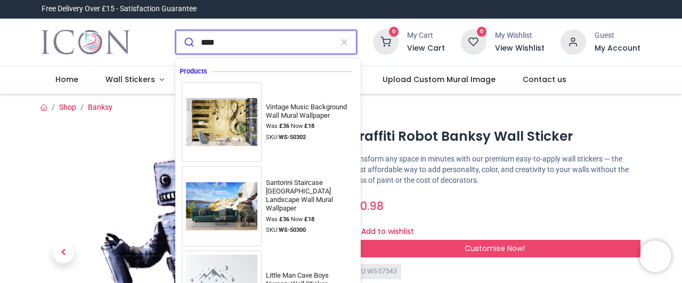
type input "*****"
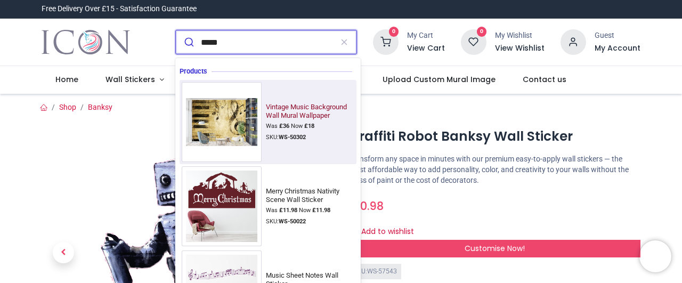
click at [228, 122] on img at bounding box center [222, 122] width 80 height 56
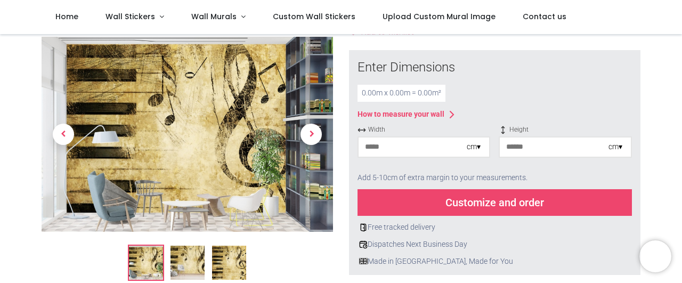
scroll to position [179, 0]
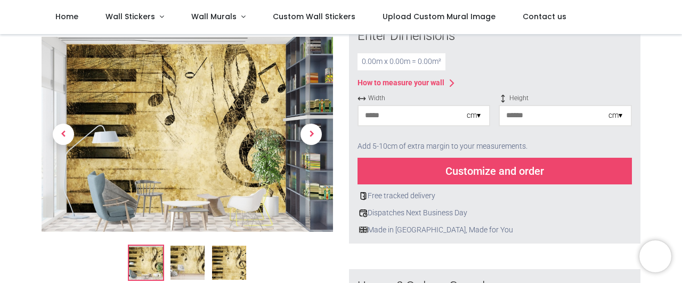
click at [237, 268] on img at bounding box center [229, 263] width 34 height 34
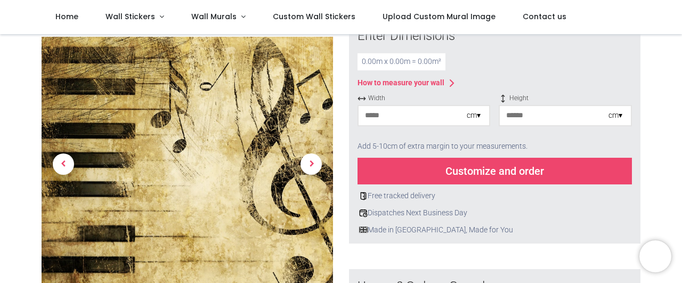
scroll to position [0, 0]
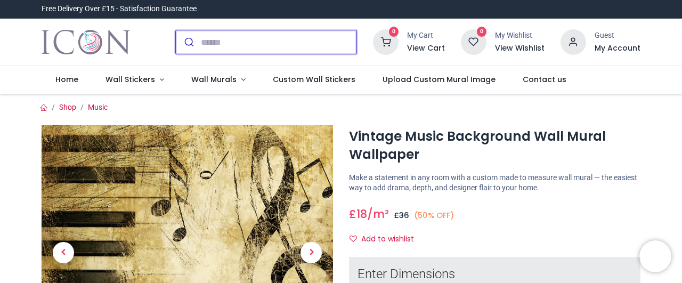
click at [299, 47] on input "search" at bounding box center [279, 41] width 156 height 23
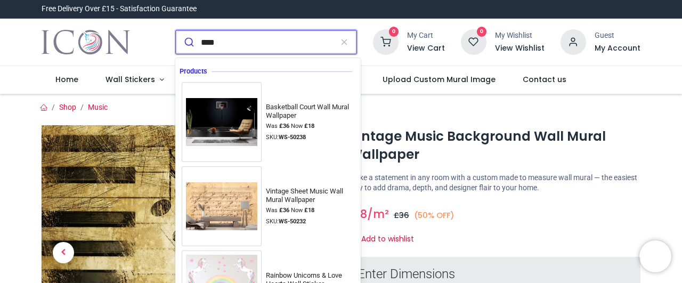
type input "*****"
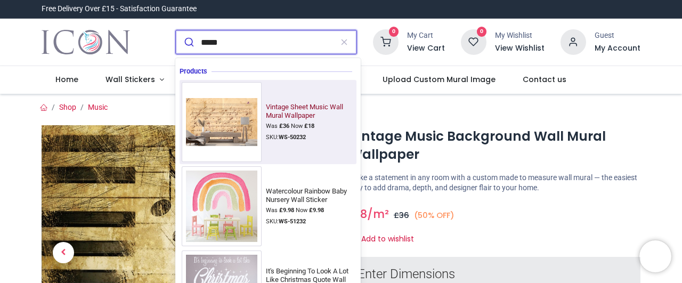
click at [249, 131] on img at bounding box center [222, 122] width 80 height 56
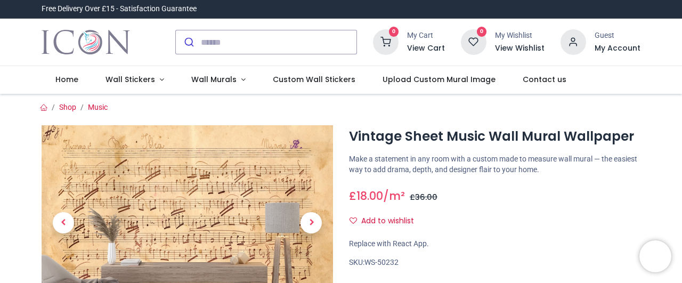
scroll to position [239, 0]
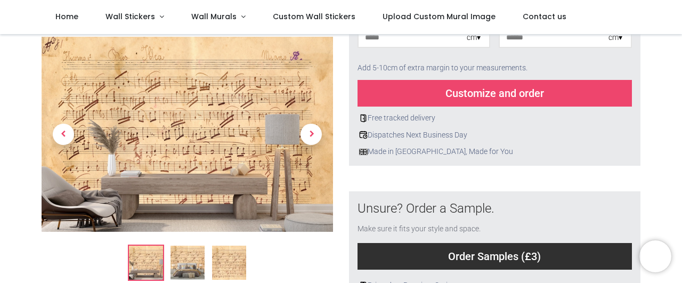
click at [233, 264] on img at bounding box center [229, 263] width 34 height 34
